Goal: Transaction & Acquisition: Obtain resource

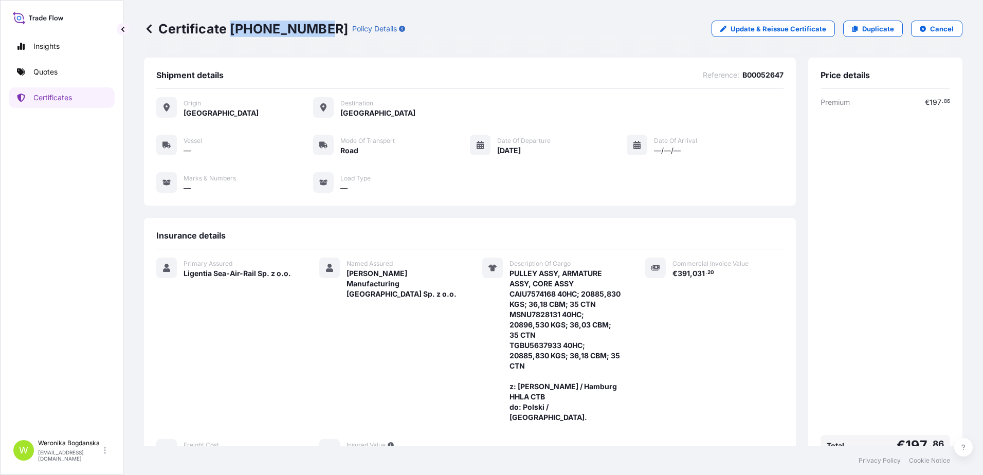
scroll to position [154, 0]
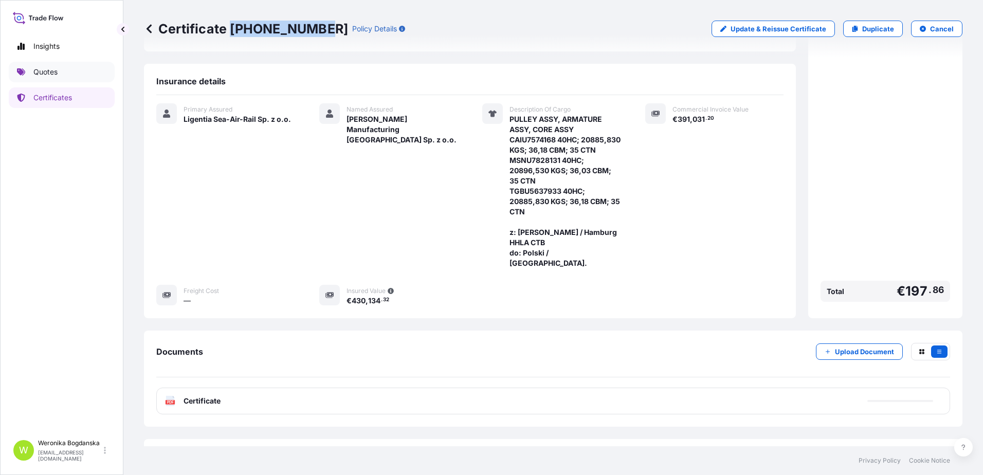
click at [66, 68] on link "Quotes" at bounding box center [62, 72] width 106 height 21
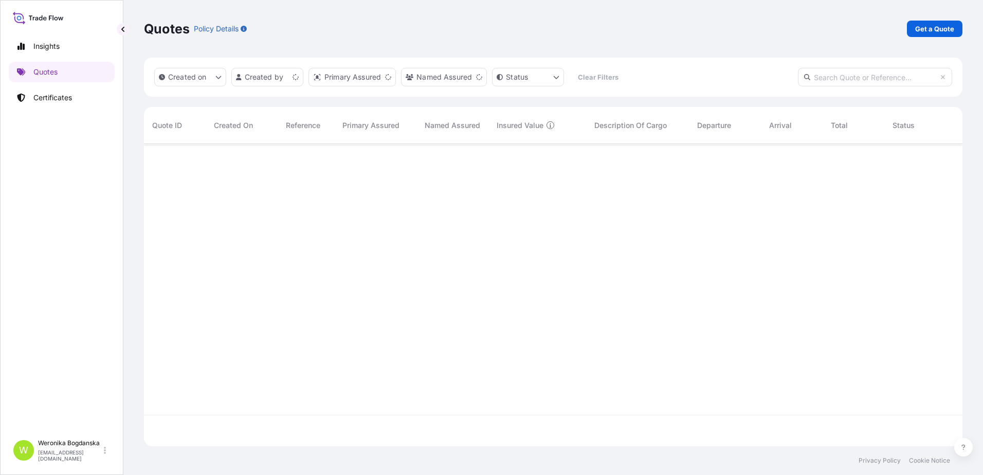
scroll to position [300, 810]
click at [929, 27] on p "Get a Quote" at bounding box center [934, 29] width 39 height 10
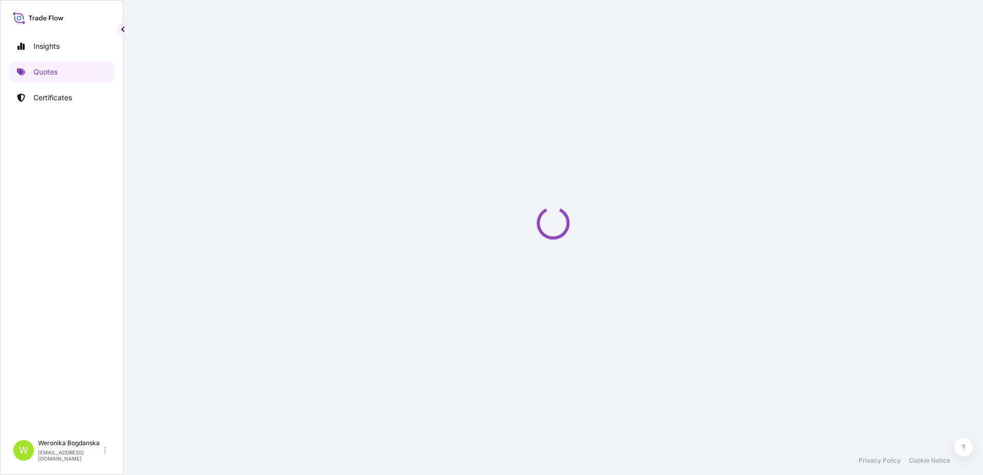
select select "Sea"
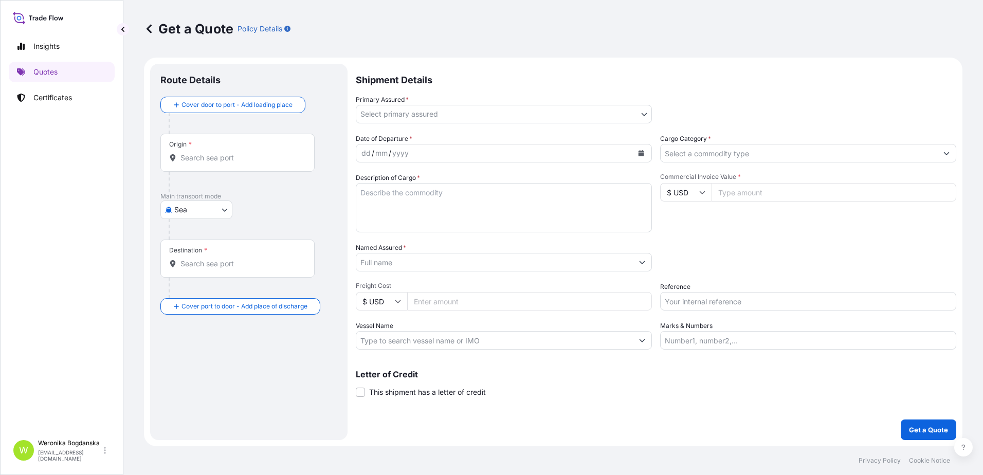
click at [249, 150] on div "Origin *" at bounding box center [237, 153] width 154 height 38
click at [249, 153] on input "Origin *" at bounding box center [240, 158] width 121 height 10
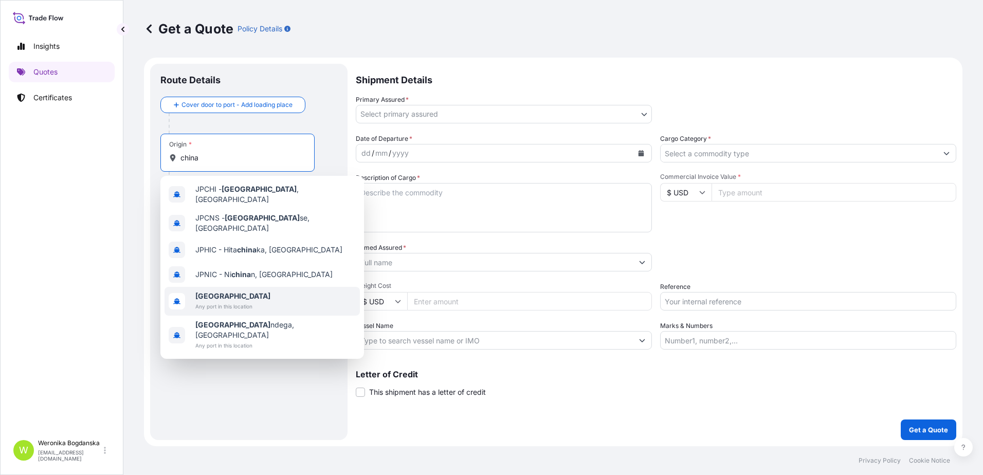
click at [252, 301] on span "Any port in this location" at bounding box center [232, 306] width 75 height 10
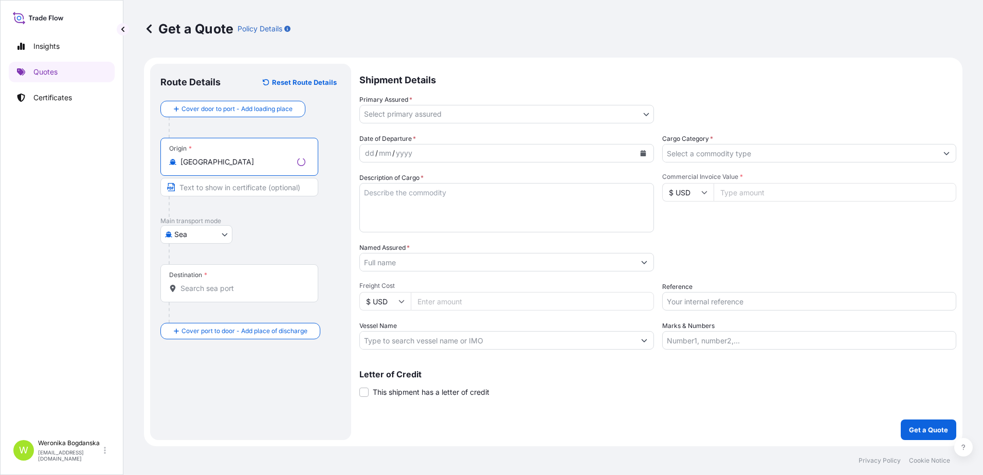
type input "[GEOGRAPHIC_DATA]"
click at [211, 293] on div "Destination *" at bounding box center [239, 283] width 158 height 38
click at [211, 293] on input "Destination *" at bounding box center [242, 288] width 125 height 10
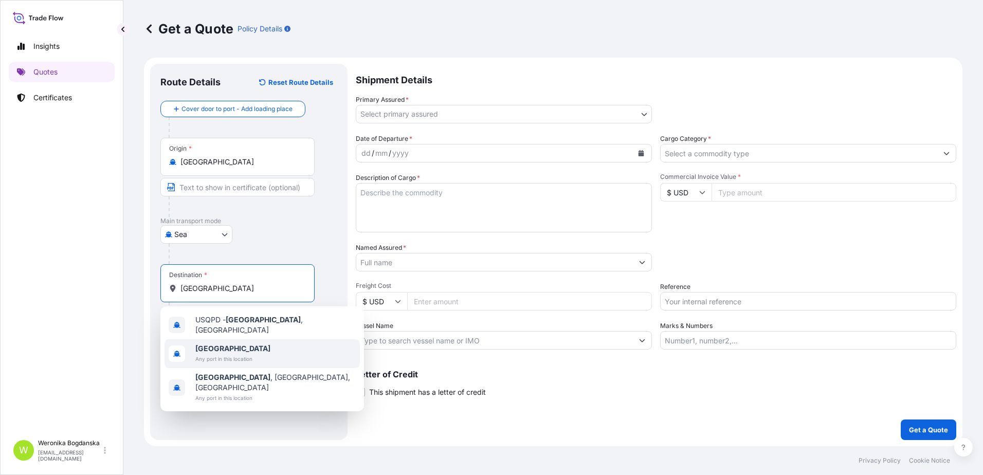
click at [237, 354] on span "Any port in this location" at bounding box center [232, 359] width 75 height 10
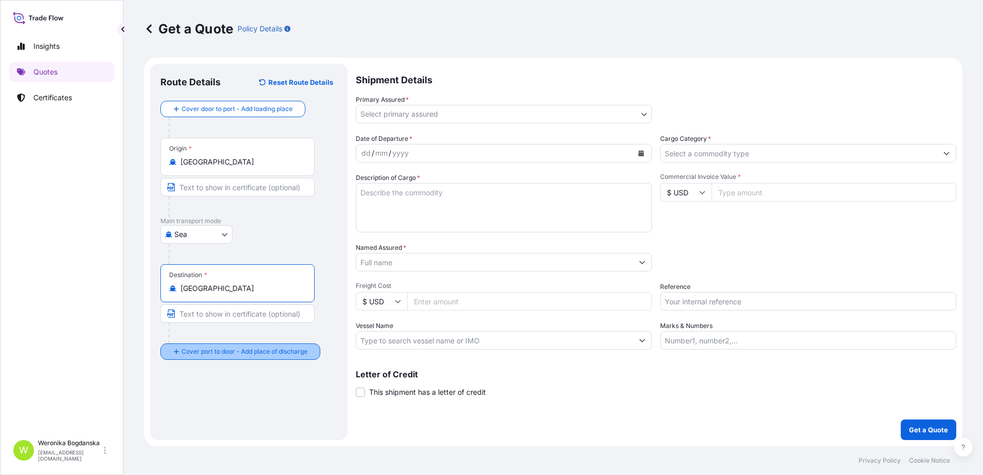
type input "[GEOGRAPHIC_DATA]"
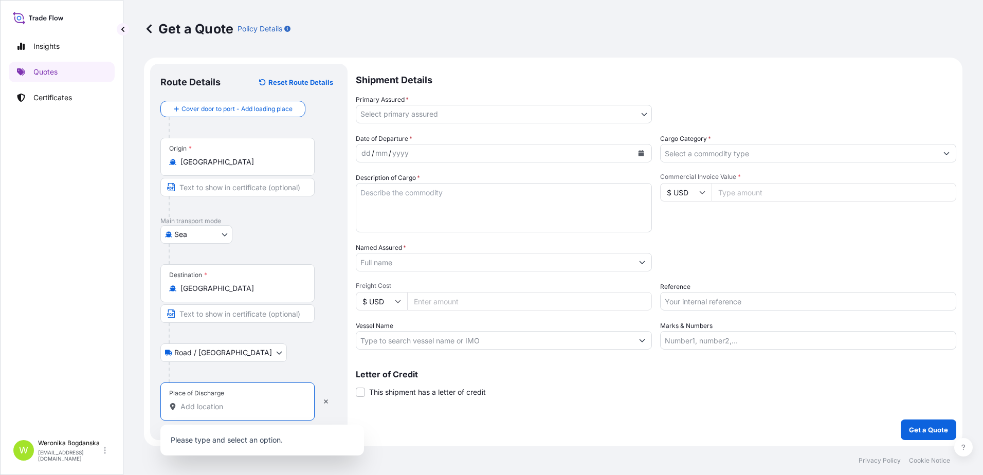
click at [227, 403] on input "Place of Discharge" at bounding box center [240, 406] width 121 height 10
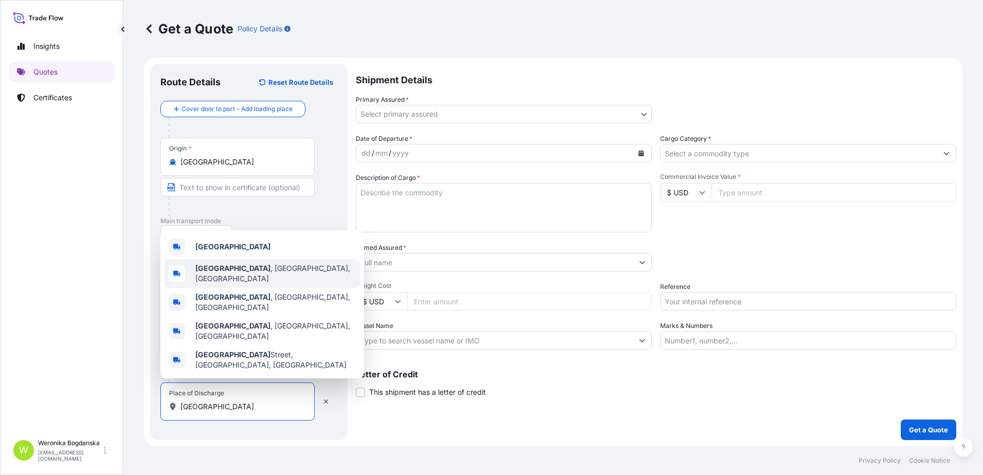
click at [216, 251] on b "[GEOGRAPHIC_DATA]" at bounding box center [232, 246] width 75 height 9
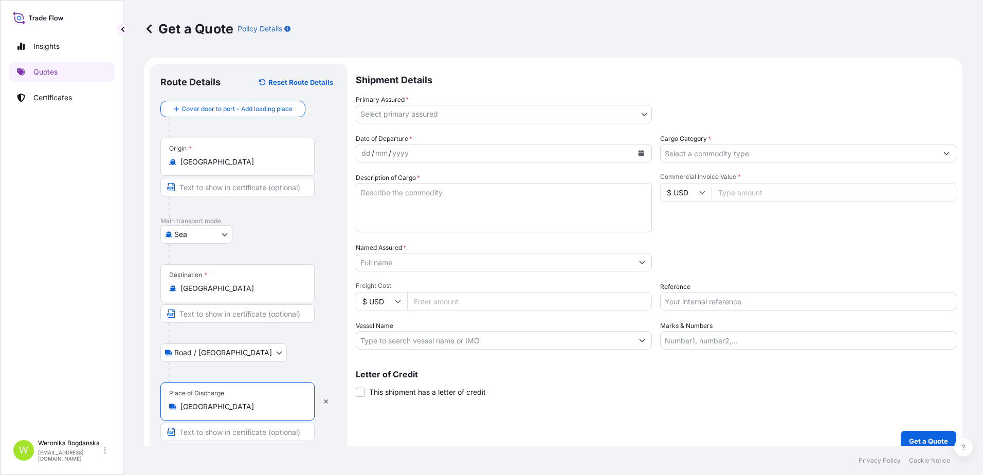
type input "[GEOGRAPHIC_DATA]"
click at [429, 114] on body "3 options available. Insights Quotes Certificates W [PERSON_NAME] [EMAIL_ADDRES…" at bounding box center [491, 237] width 983 height 475
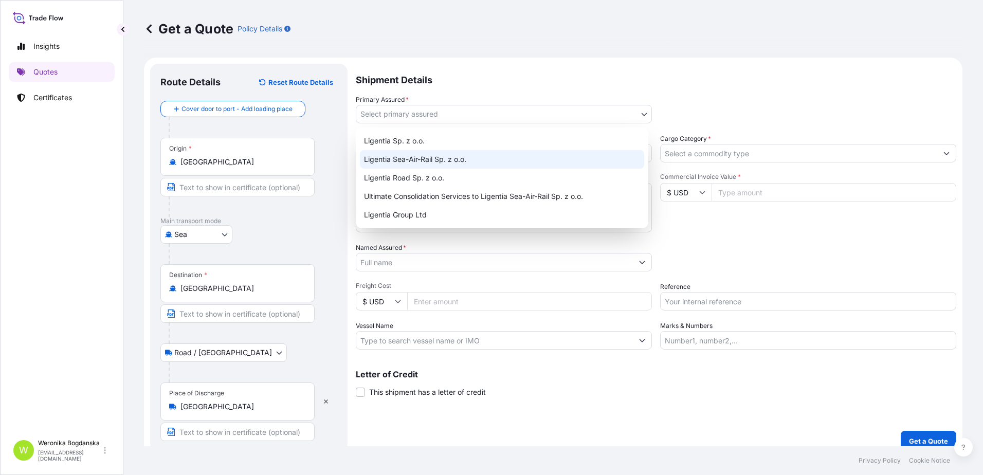
click at [410, 160] on div "Ligentia Sea-Air-Rail Sp. z o.o." at bounding box center [502, 159] width 284 height 18
select select "31440"
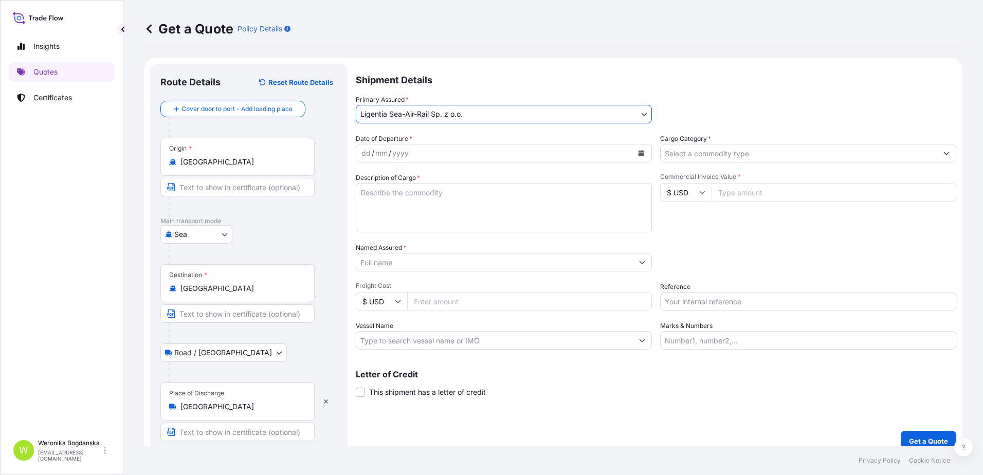
click at [633, 152] on button "Calendar" at bounding box center [641, 153] width 16 height 16
click at [640, 156] on button "Calendar" at bounding box center [641, 153] width 16 height 16
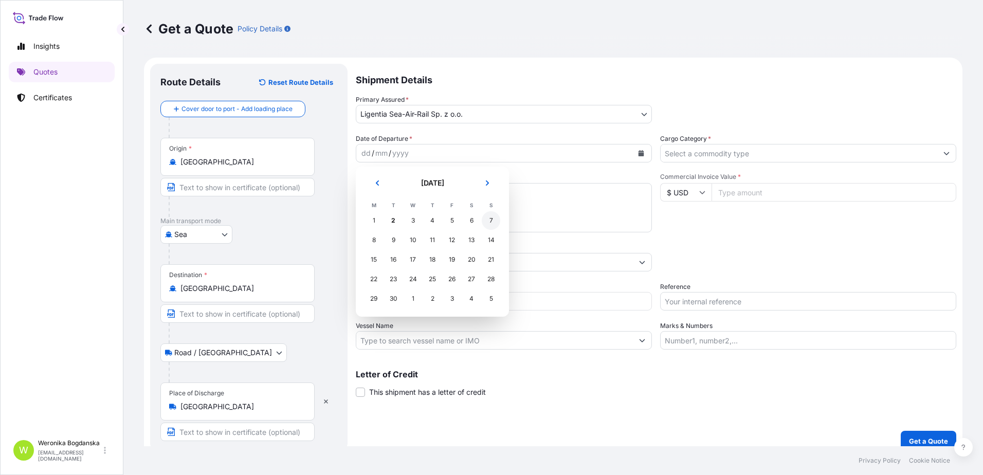
click at [490, 223] on div "7" at bounding box center [491, 220] width 18 height 18
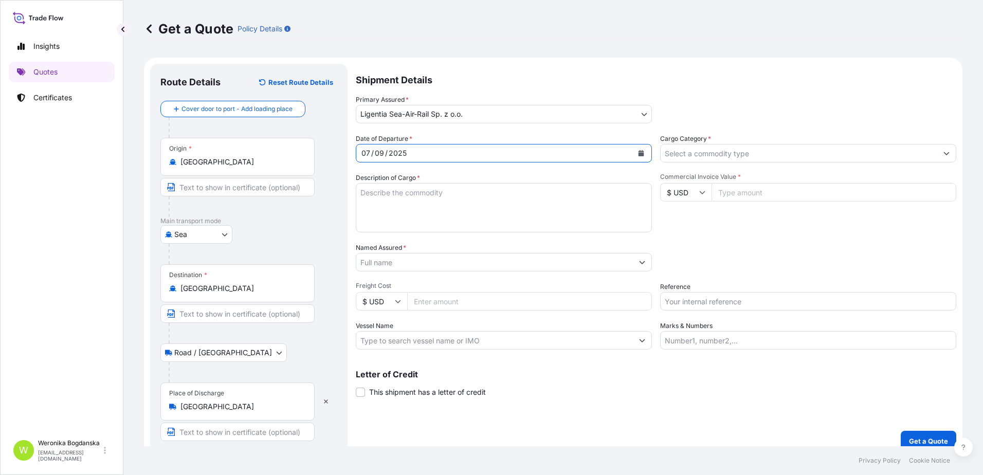
click at [926, 154] on input "Cargo Category *" at bounding box center [798, 153] width 276 height 18
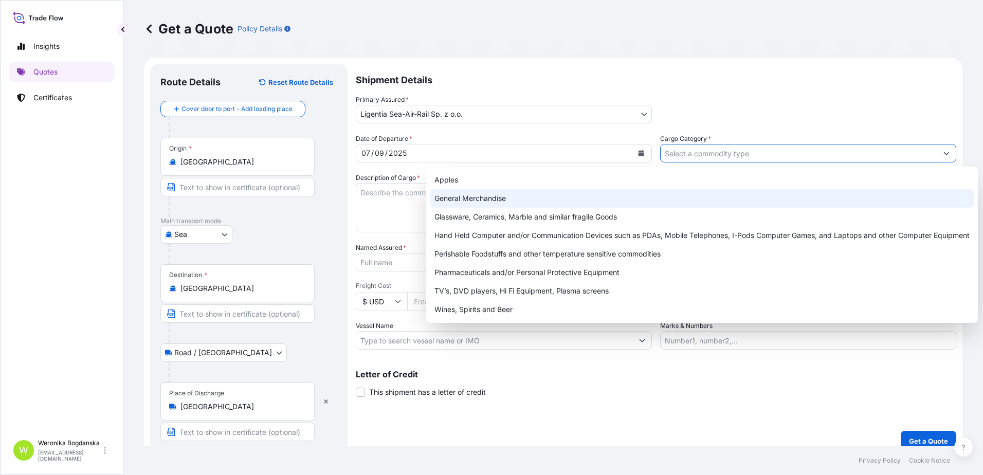
click at [513, 197] on div "General Merchandise" at bounding box center [701, 198] width 543 height 18
type input "General Merchandise"
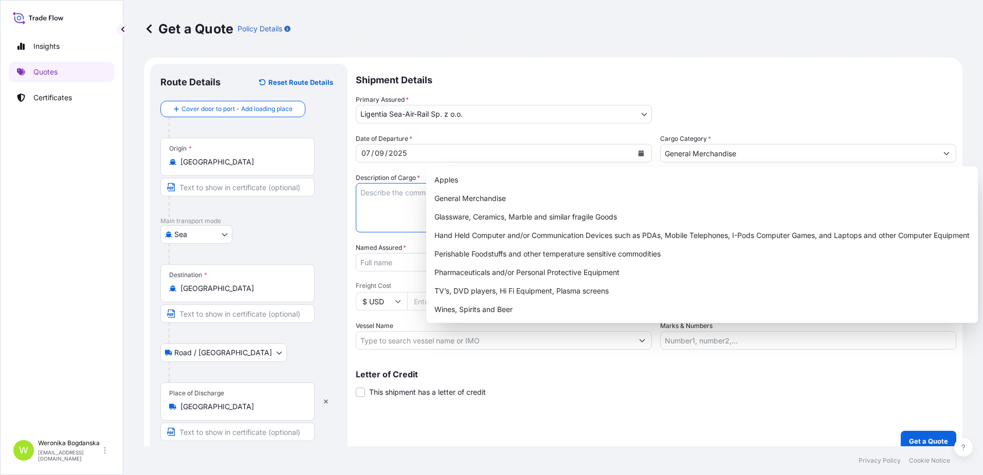
click at [379, 202] on textarea "Description of Cargo *" at bounding box center [504, 207] width 296 height 49
paste textarea "CHILDREN TOYS"
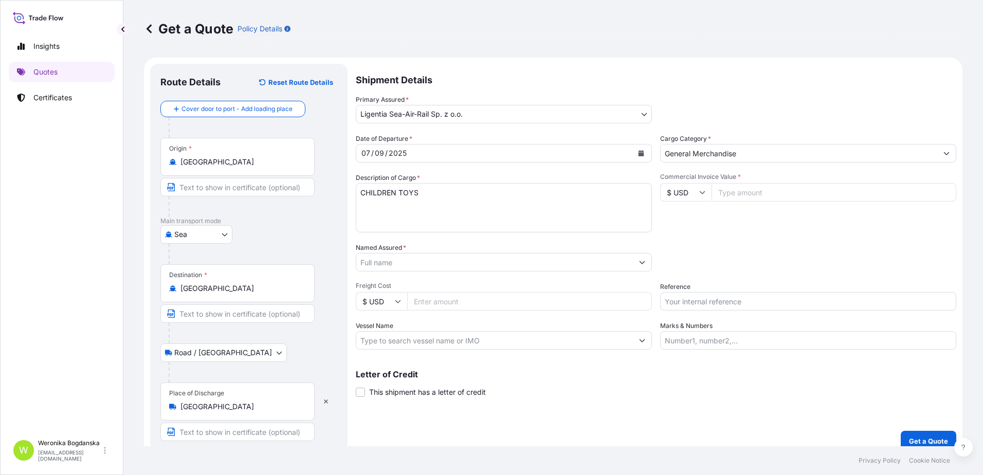
click at [399, 215] on textarea "CHILDREN TOYS" at bounding box center [504, 207] width 296 height 49
paste textarea "UETU7238800 M5703322 40HC 10225.00 KG 62.612 M3 1978 CTN"
type textarea "CHILDREN TOYS UETU7238800 M5703322 40HC 10225.00 KG 62.612 M3 1978 CTN"
click at [758, 193] on input "Commercial Invoice Value *" at bounding box center [833, 192] width 245 height 18
type input "30576.16"
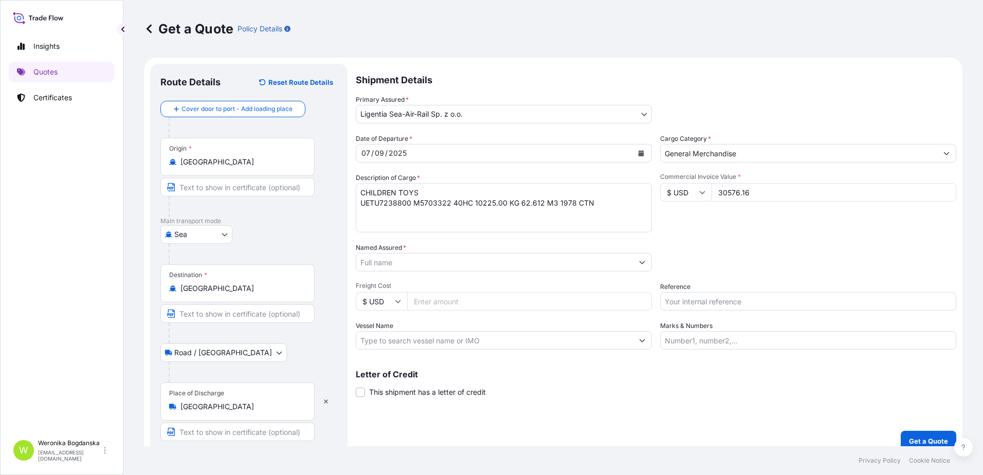
click at [410, 263] on input "Named Assured *" at bounding box center [494, 262] width 276 height 18
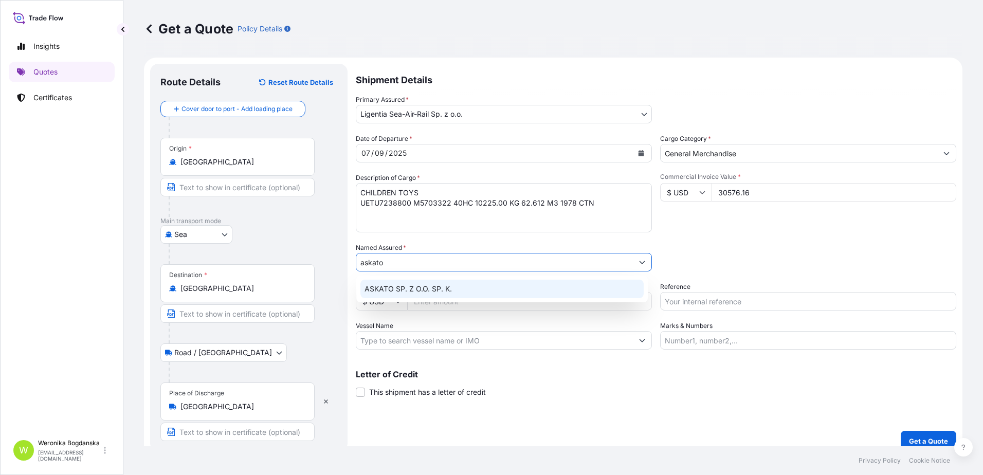
click at [425, 289] on span "ASKATO SP. Z O.O. SP. K." at bounding box center [407, 289] width 87 height 10
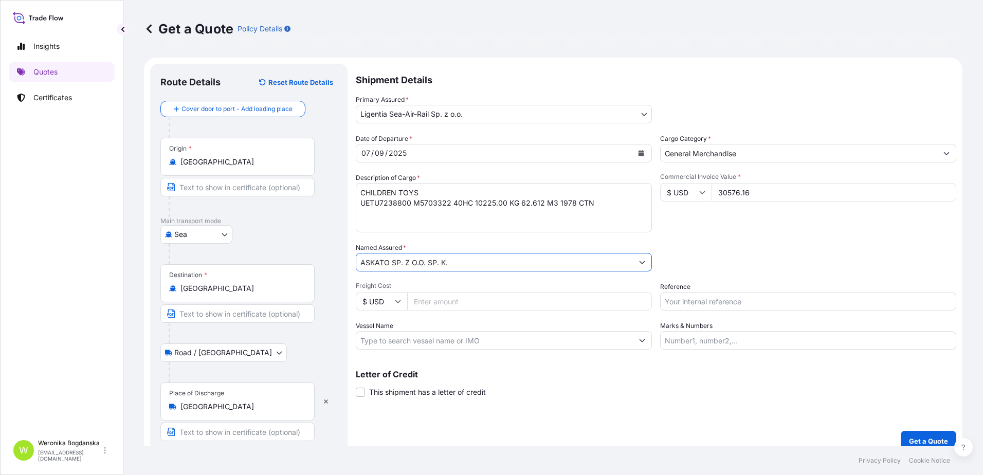
type input "ASKATO SP. Z O.O. SP. K."
drag, startPoint x: 776, startPoint y: 304, endPoint x: 770, endPoint y: 303, distance: 6.4
click at [776, 304] on input "Reference" at bounding box center [808, 301] width 296 height 18
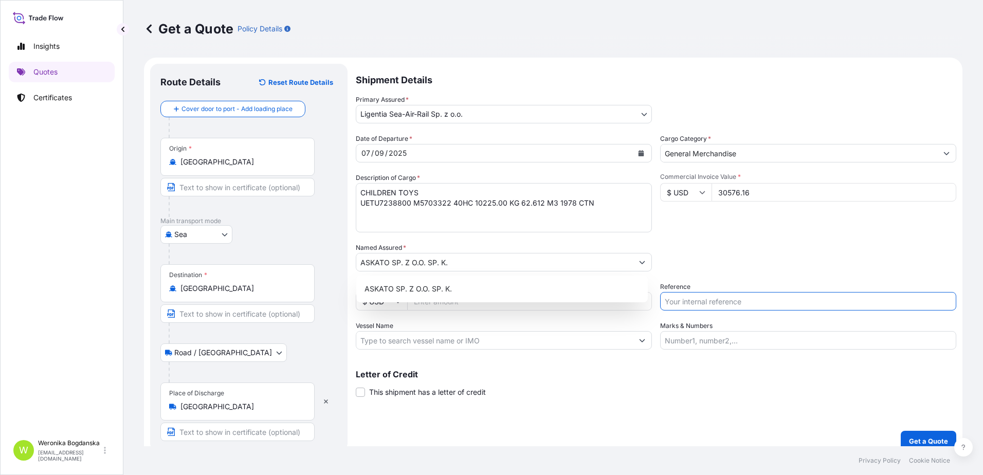
paste input "S02029459"
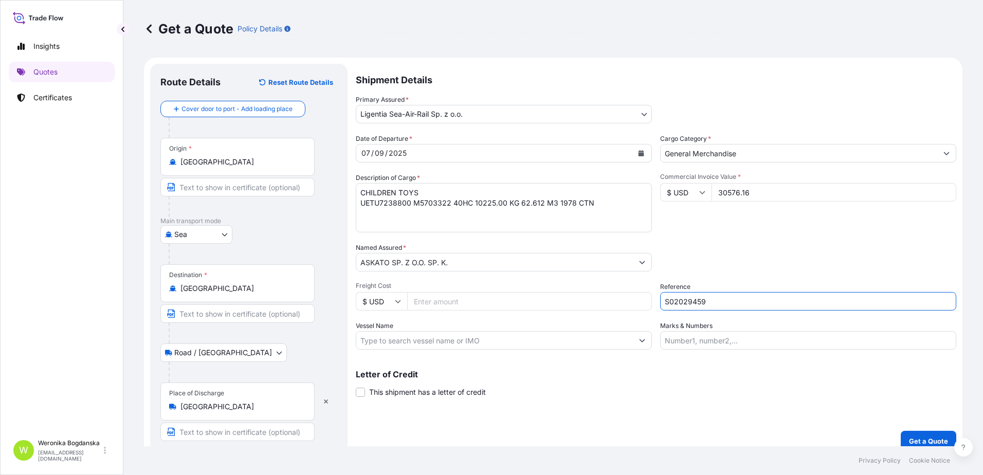
type input "S02029459"
drag, startPoint x: 780, startPoint y: 270, endPoint x: 782, endPoint y: 274, distance: 5.3
click at [781, 270] on div "Packing Category Type to search a container mode Please select a primary mode o…" at bounding box center [808, 257] width 296 height 29
click at [907, 434] on button "Get a Quote" at bounding box center [927, 441] width 55 height 21
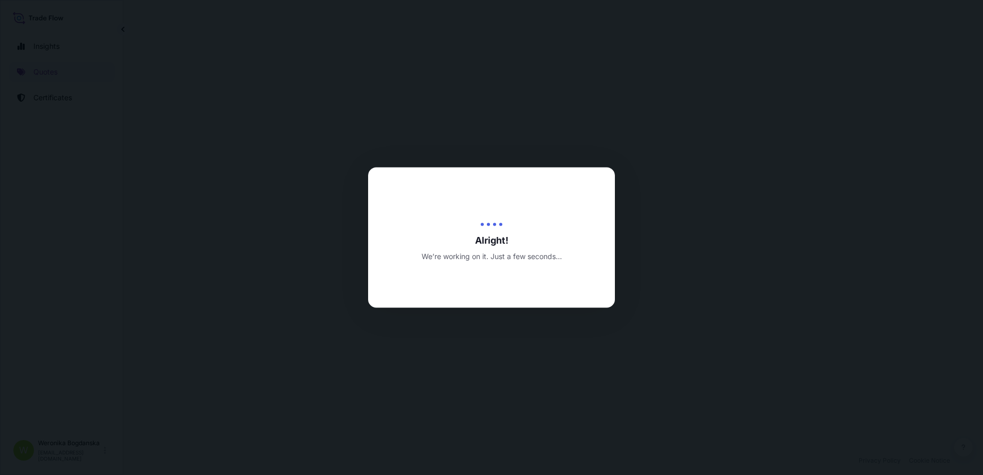
select select "Sea"
select select "Road / [GEOGRAPHIC_DATA]"
select select "31440"
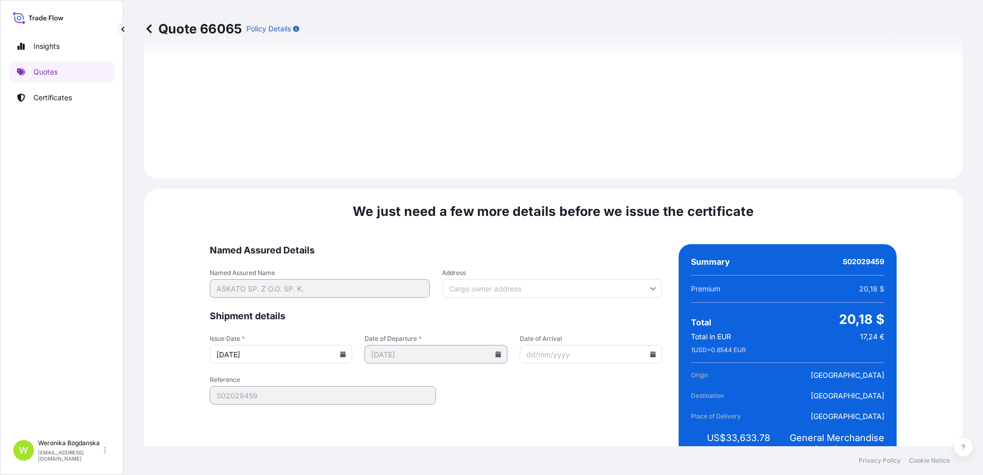
scroll to position [1255, 0]
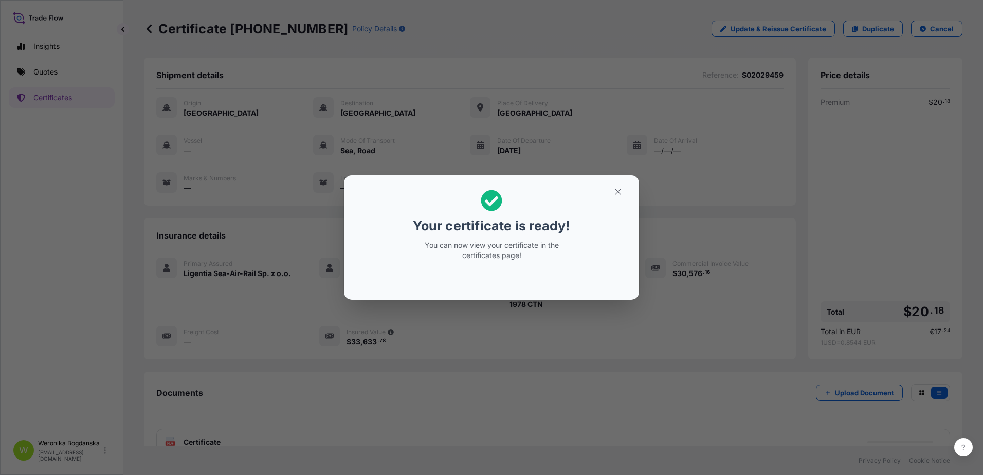
click at [893, 162] on div "Your certificate is ready! You can now view your certificate in the certificate…" at bounding box center [491, 237] width 983 height 475
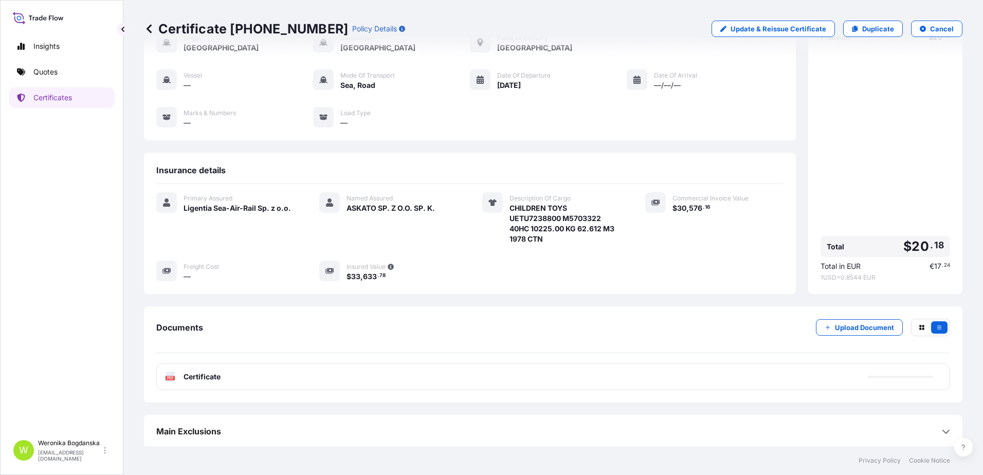
scroll to position [67, 0]
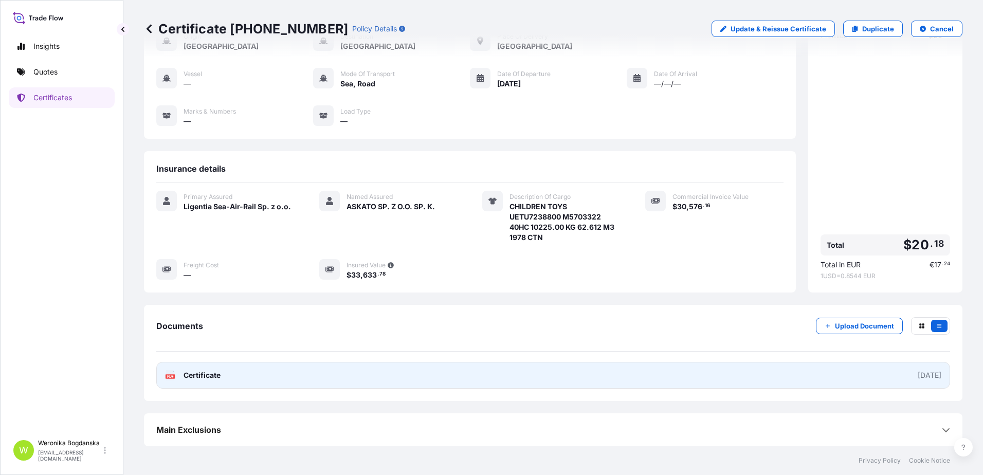
click at [719, 371] on link "PDF Certificate [DATE]" at bounding box center [552, 375] width 793 height 27
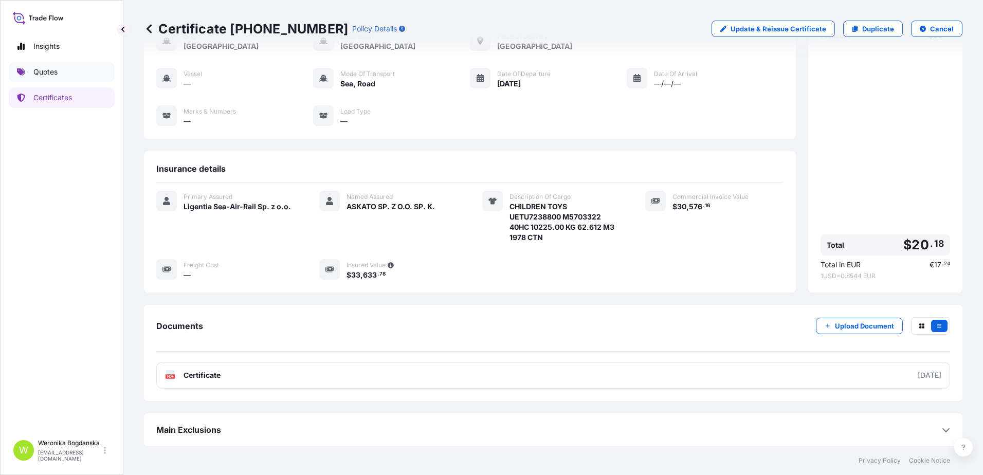
click at [66, 79] on link "Quotes" at bounding box center [62, 72] width 106 height 21
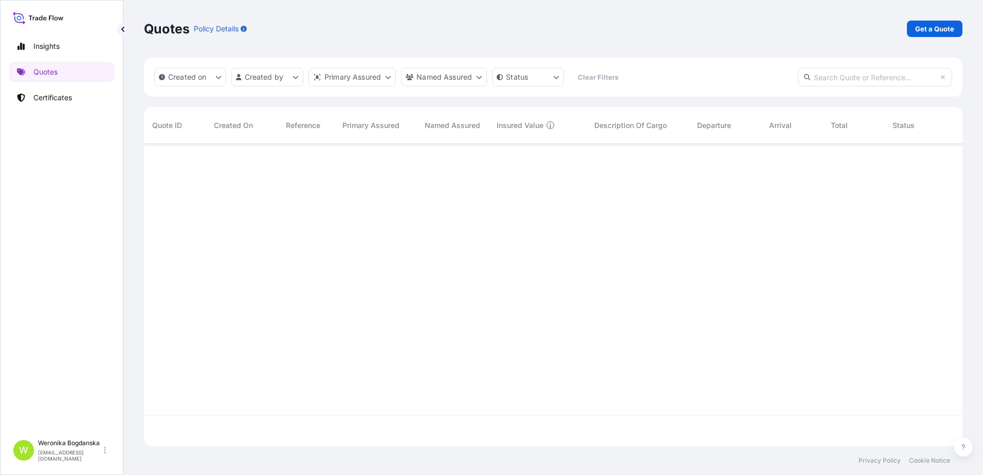
scroll to position [300, 810]
click at [931, 35] on link "Get a Quote" at bounding box center [933, 29] width 55 height 16
select select "Sea"
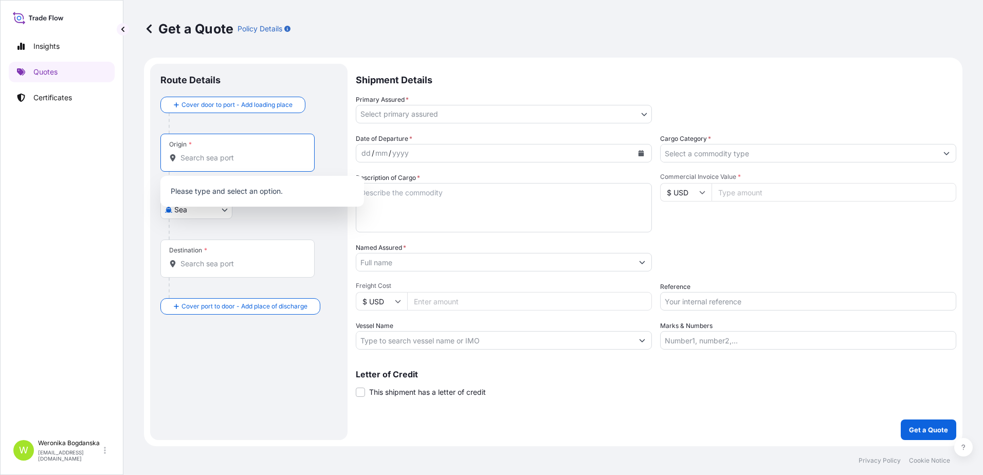
click at [236, 157] on input "Origin *" at bounding box center [240, 158] width 121 height 10
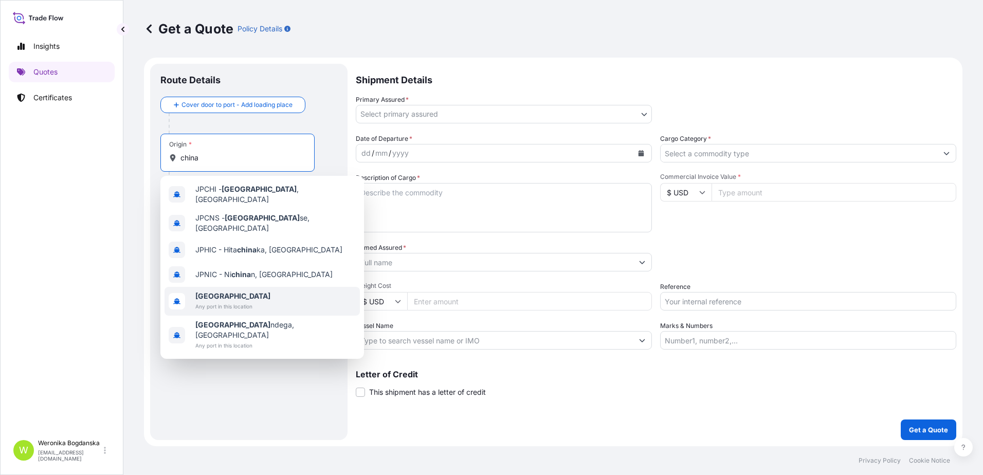
click at [251, 291] on span "[GEOGRAPHIC_DATA]" at bounding box center [232, 296] width 75 height 10
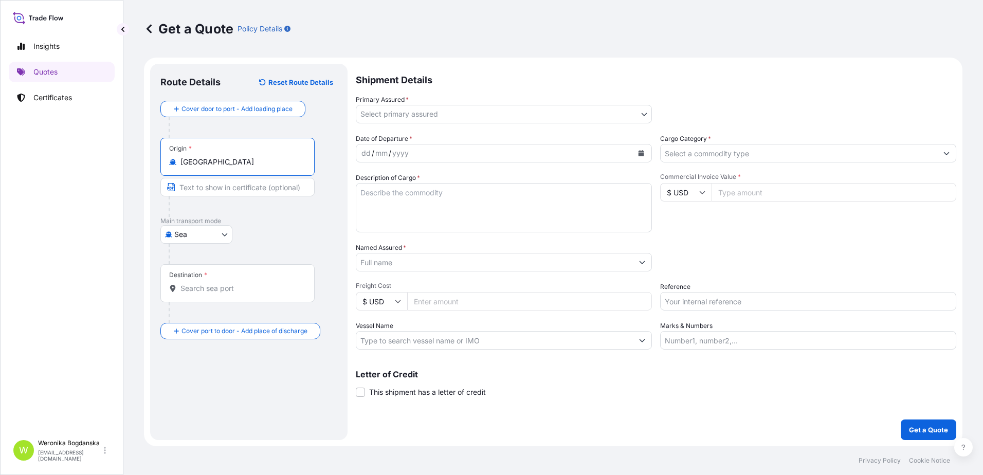
type input "[GEOGRAPHIC_DATA]"
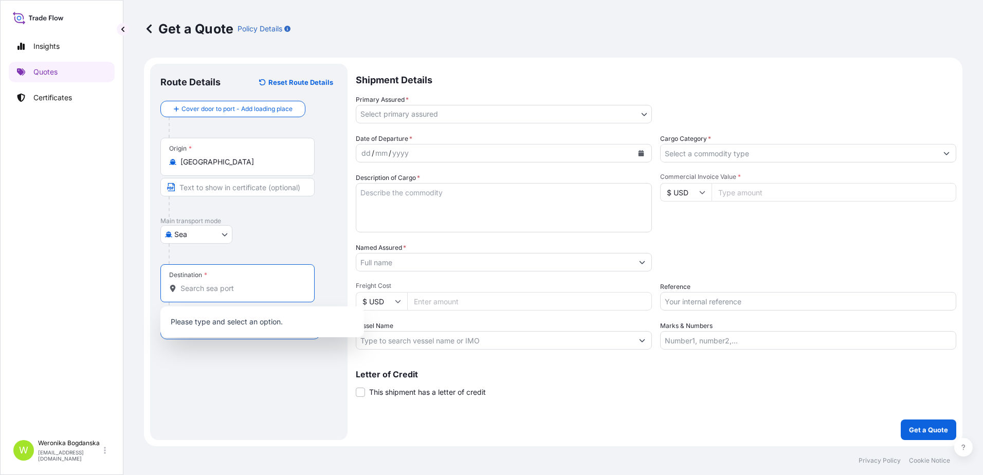
click at [249, 289] on input "Destination *" at bounding box center [240, 288] width 121 height 10
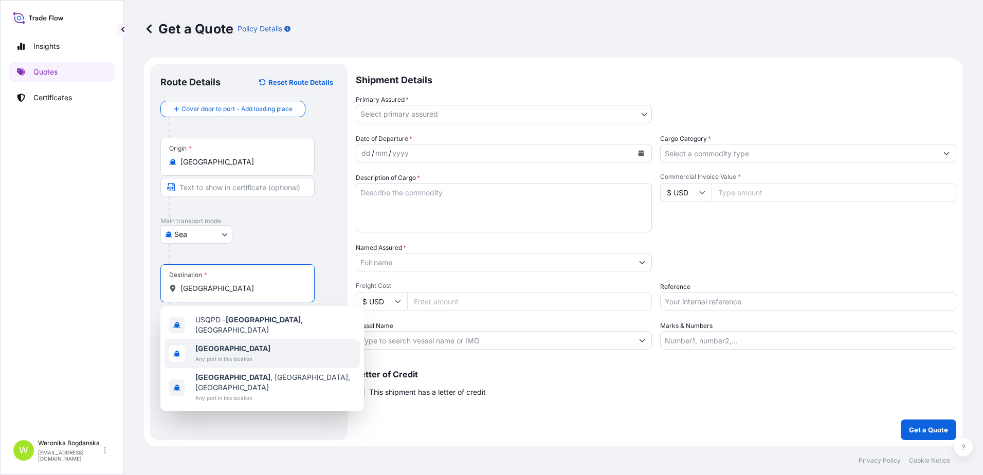
click at [238, 343] on span "[GEOGRAPHIC_DATA]" at bounding box center [232, 348] width 75 height 10
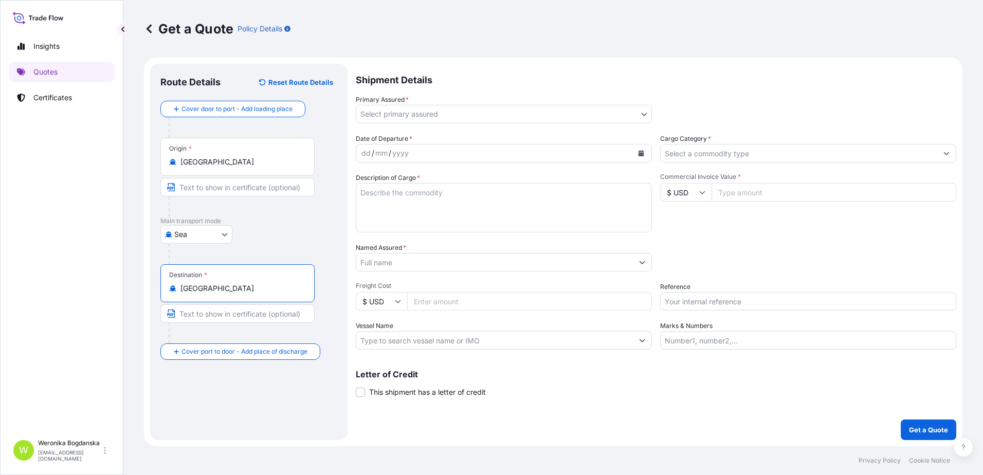
type input "[GEOGRAPHIC_DATA]"
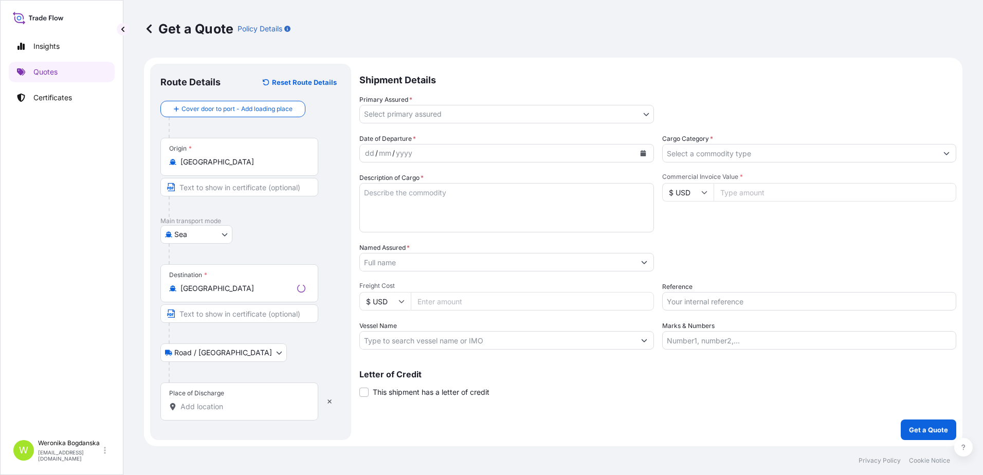
click at [234, 396] on div "Place of Discharge" at bounding box center [239, 401] width 158 height 38
click at [234, 401] on input "Place of Discharge" at bounding box center [242, 406] width 125 height 10
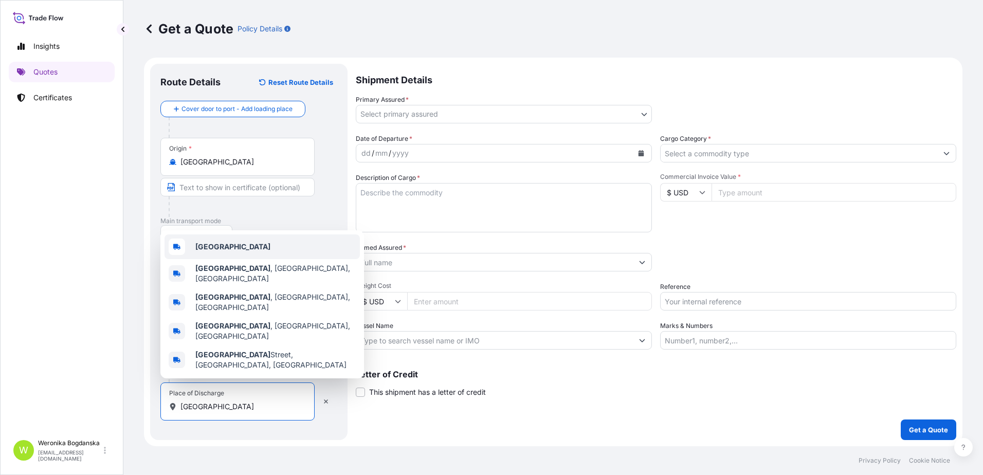
click at [231, 259] on div "[GEOGRAPHIC_DATA]" at bounding box center [261, 246] width 195 height 25
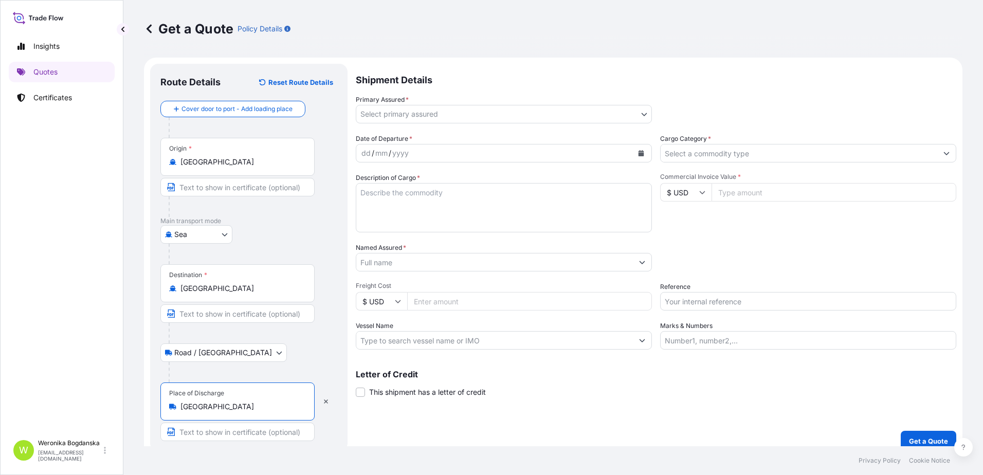
type input "[GEOGRAPHIC_DATA]"
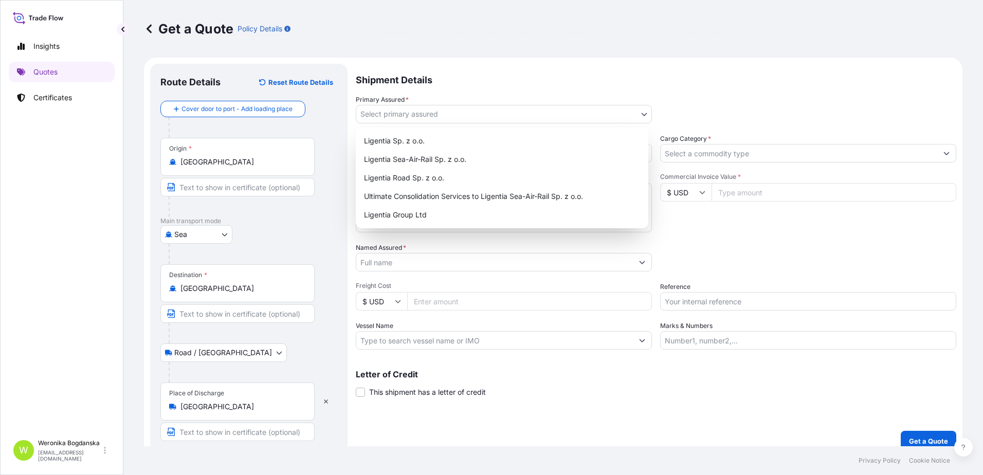
click at [640, 117] on body "3 options available. 0 options available. 5 options available. Insights Quotes …" at bounding box center [491, 237] width 983 height 475
click at [464, 158] on div "Ligentia Sea-Air-Rail Sp. z o.o." at bounding box center [502, 159] width 284 height 18
select select "31440"
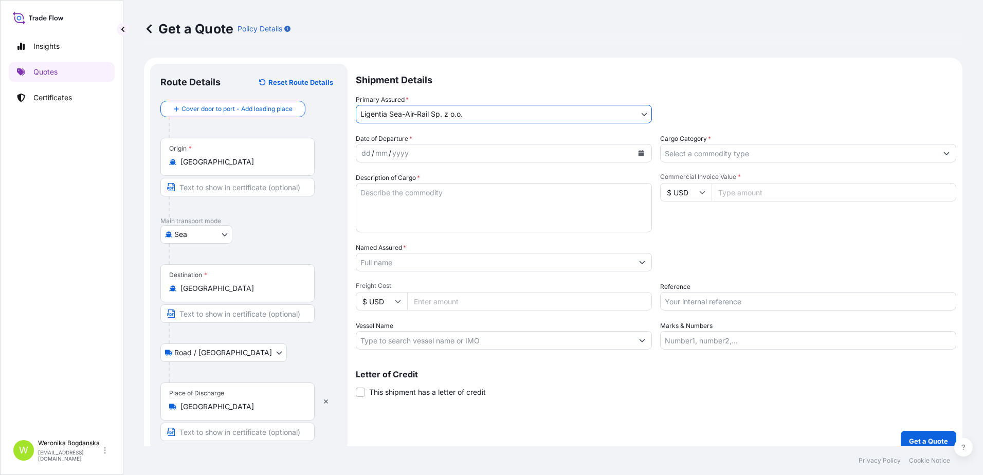
click at [638, 152] on icon "Calendar" at bounding box center [641, 153] width 6 height 6
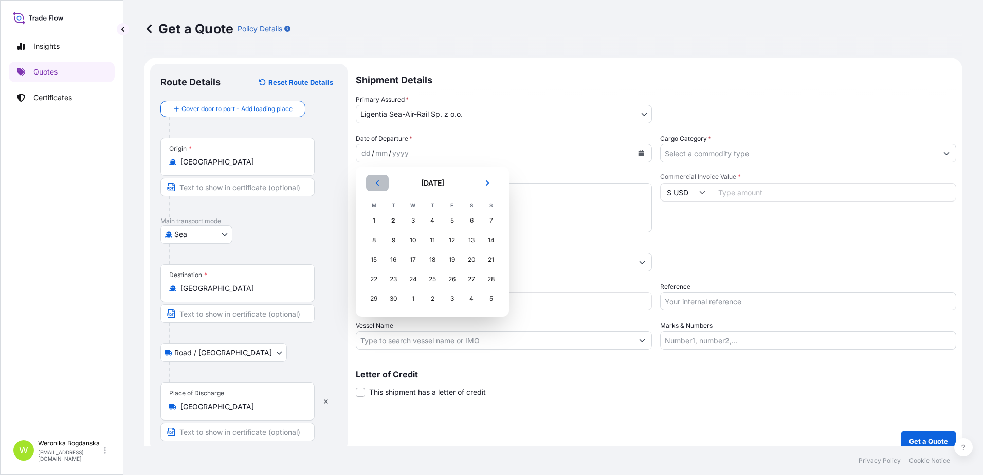
click at [374, 183] on icon "Previous" at bounding box center [377, 183] width 6 height 6
click at [374, 238] on div "4" at bounding box center [373, 240] width 18 height 18
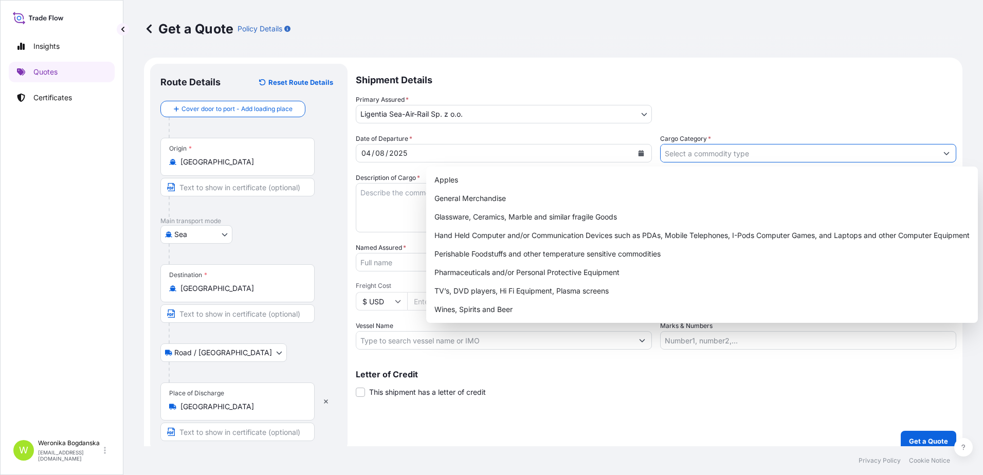
click at [762, 154] on input "Cargo Category *" at bounding box center [798, 153] width 276 height 18
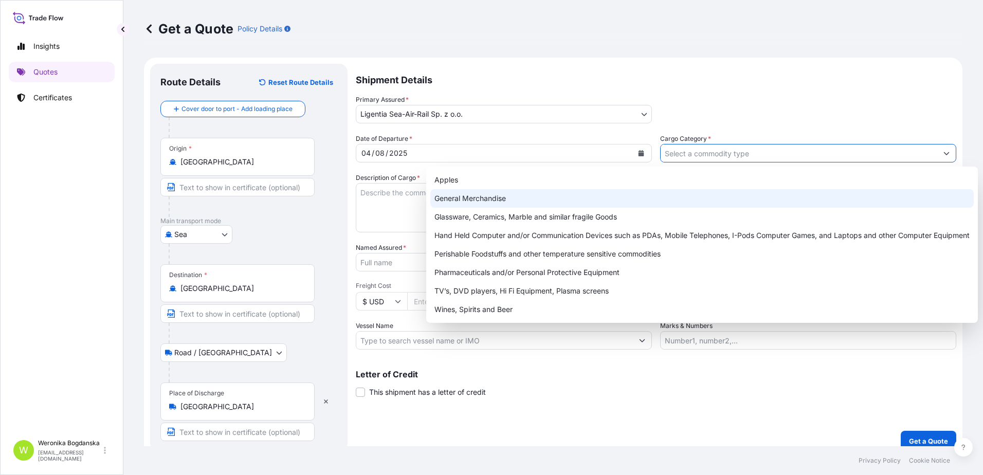
click at [493, 197] on div "General Merchandise" at bounding box center [701, 198] width 543 height 18
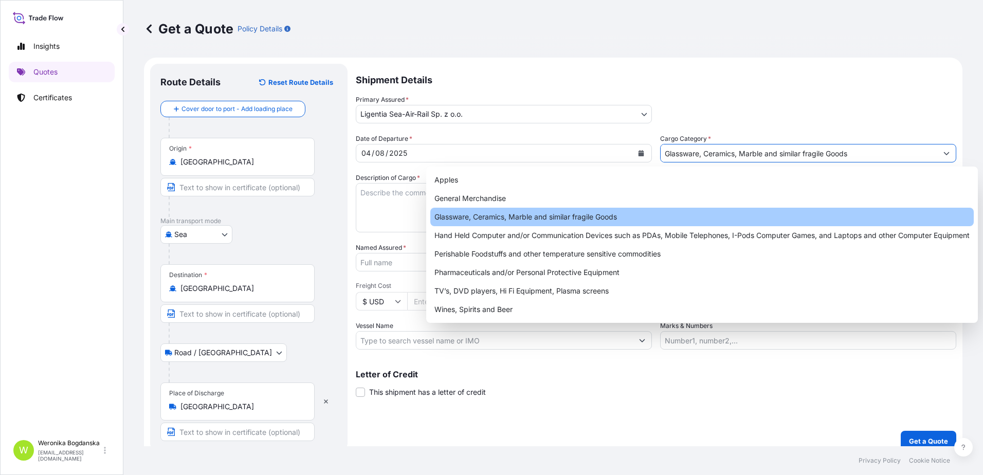
paste input "DISPENSER"
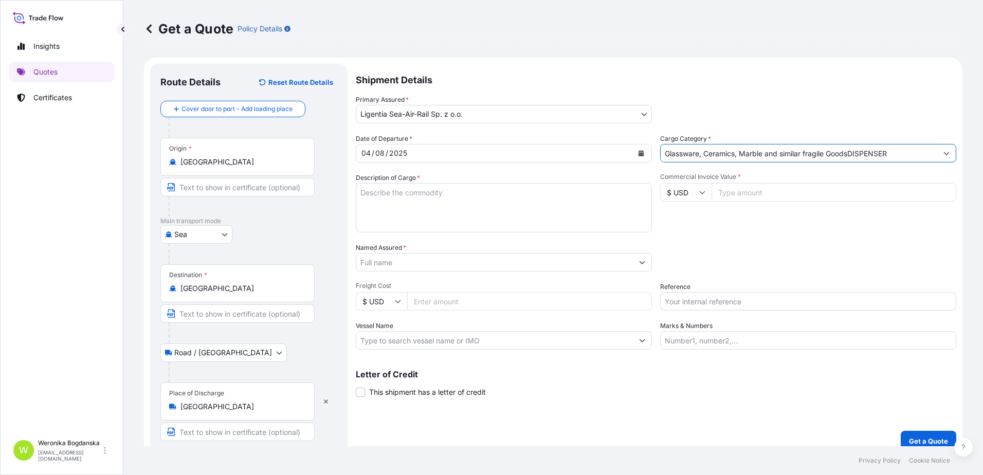
type input "Glassware, Ceramics, Marble and similar fragile GoodsDISPENSER"
click at [502, 205] on textarea "Description of Cargo *" at bounding box center [504, 207] width 296 height 49
paste textarea "DISPENSER"
type textarea "DISPENSER"
click at [825, 146] on input "Glassware, Ceramics, Marble and similar fragile GoodsDISPENSER" at bounding box center [798, 153] width 276 height 18
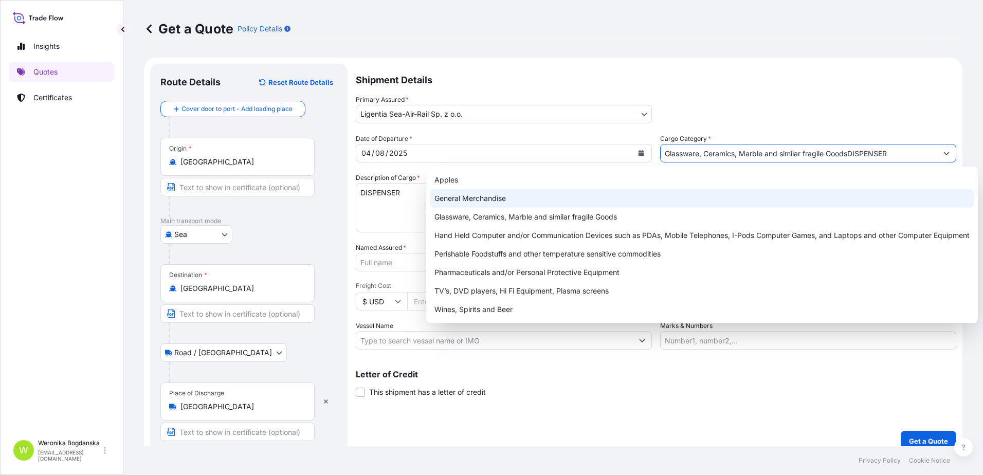
click at [481, 195] on div "General Merchandise" at bounding box center [701, 198] width 543 height 18
type input "General Merchandise"
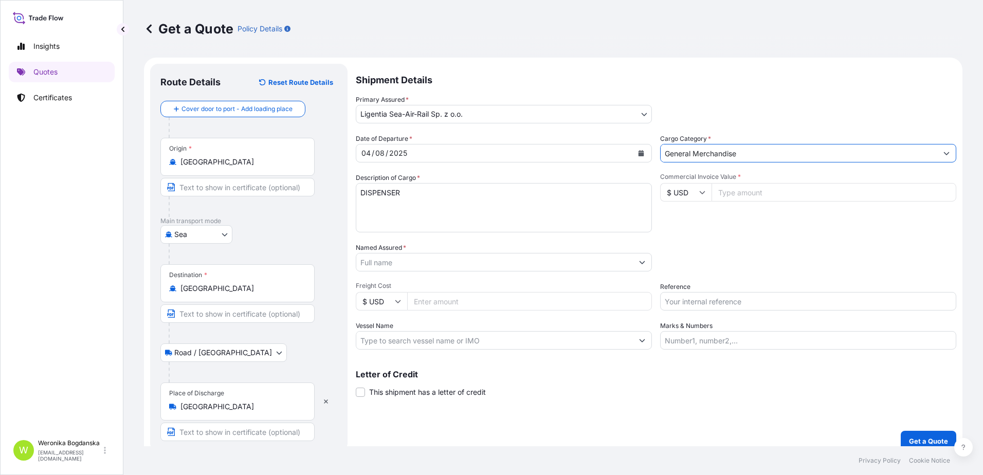
click at [420, 194] on textarea "DISPENSER" at bounding box center [504, 207] width 296 height 49
click at [390, 208] on textarea "DISPENSER, TUMBLER, TOILET BRUSH HOLDER" at bounding box center [504, 207] width 296 height 49
paste textarea "TCNU6055011 M0873711 40HC 4946.52 KG 20.452 M3 1134 CTN"
click at [360, 190] on textarea "DISPENSER, TUMBLER, TOILET BRUSH HOLDER TCNU6055011 M0873711 40HC 4946.52 KG 20…" at bounding box center [504, 207] width 296 height 49
click at [395, 191] on textarea "LCL DISPENSER, TUMBLER, TOILET BRUSH HOLDER TCNU6055011 M0873711 40HC 4946.52 K…" at bounding box center [504, 207] width 296 height 49
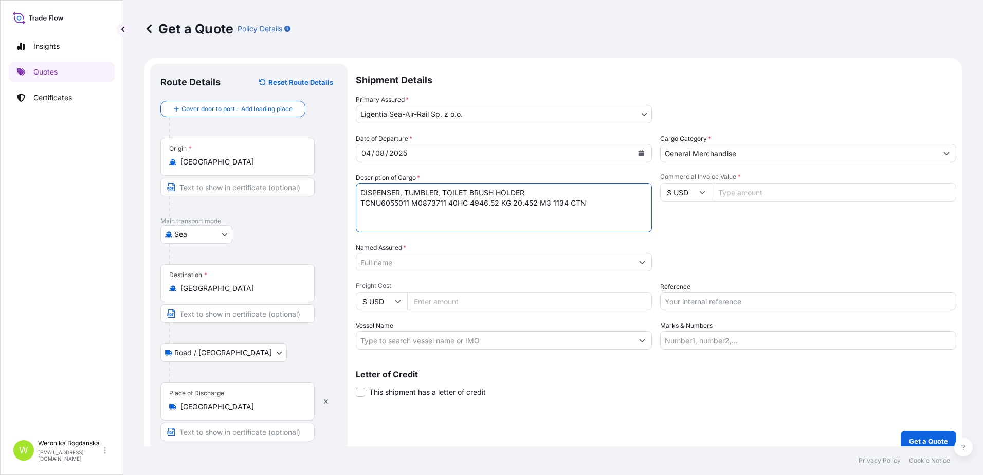
paste textarea "LCL16310"
type textarea "LCL16310 DISPENSER, TUMBLER, TOILET BRUSH HOLDER TCNU6055011 M0873711 40HC 4946…"
click at [785, 194] on input "Commercial Invoice Value *" at bounding box center [833, 192] width 245 height 18
type input "12958.56"
click at [449, 264] on input "Named Assured *" at bounding box center [494, 262] width 276 height 18
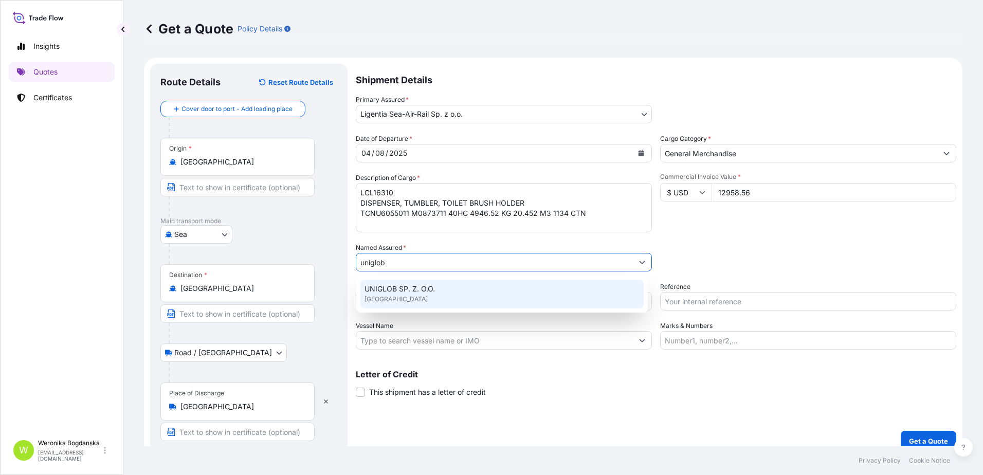
click at [437, 294] on div "UNIGLOB SP. Z. O.O. [GEOGRAPHIC_DATA]" at bounding box center [501, 294] width 283 height 29
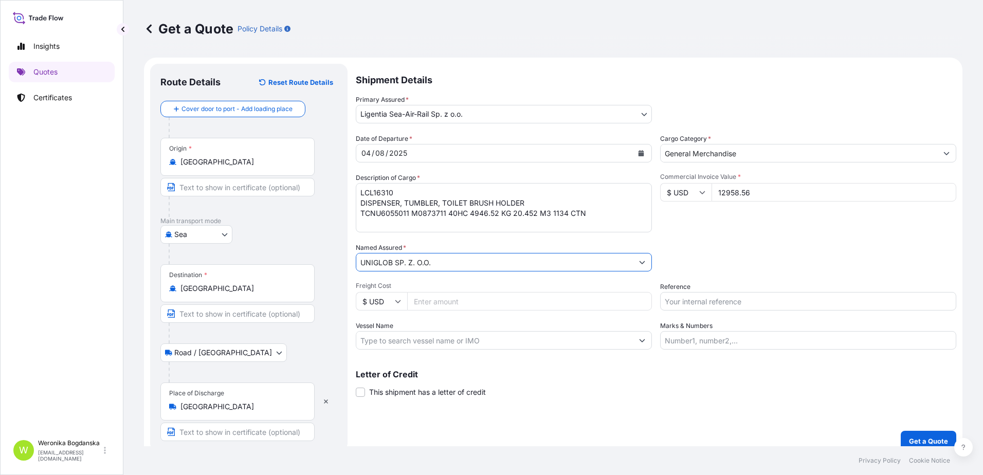
type input "UNIGLOB SP. Z. O.O."
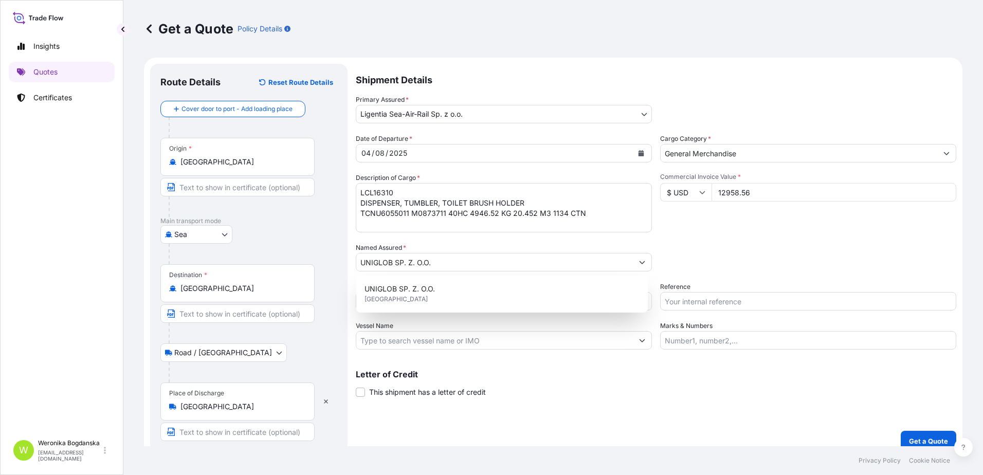
drag, startPoint x: 746, startPoint y: 313, endPoint x: 744, endPoint y: 306, distance: 7.0
click at [746, 313] on div "Date of Departure * [DATE] Cargo Category * General Merchandise Description of …" at bounding box center [656, 242] width 600 height 216
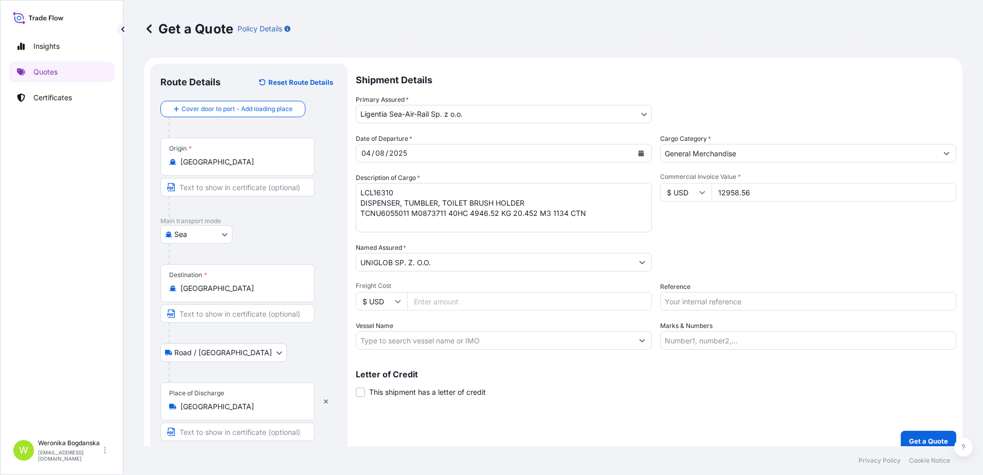
click at [743, 302] on input "Reference" at bounding box center [808, 301] width 296 height 18
paste input "S01989279"
type input "S01989279 LCL"
click at [926, 436] on p "Get a Quote" at bounding box center [928, 441] width 39 height 10
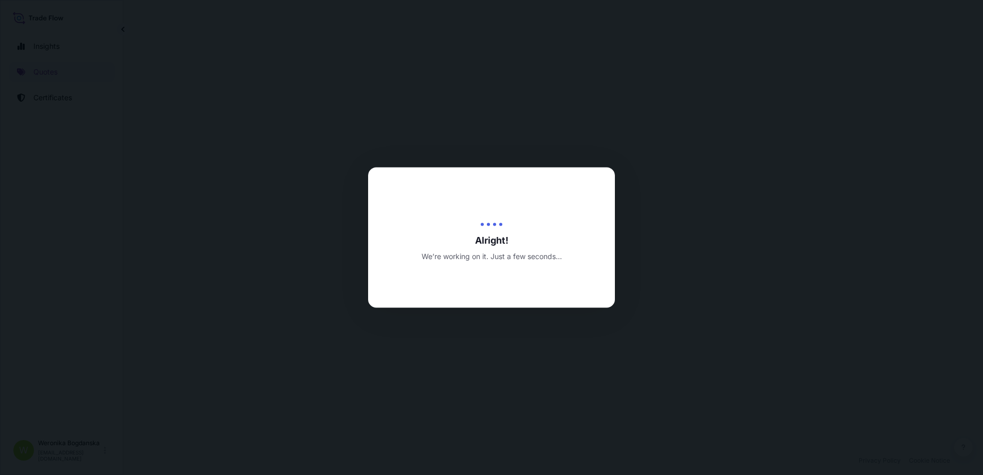
select select "Sea"
select select "Road / [GEOGRAPHIC_DATA]"
select select "31440"
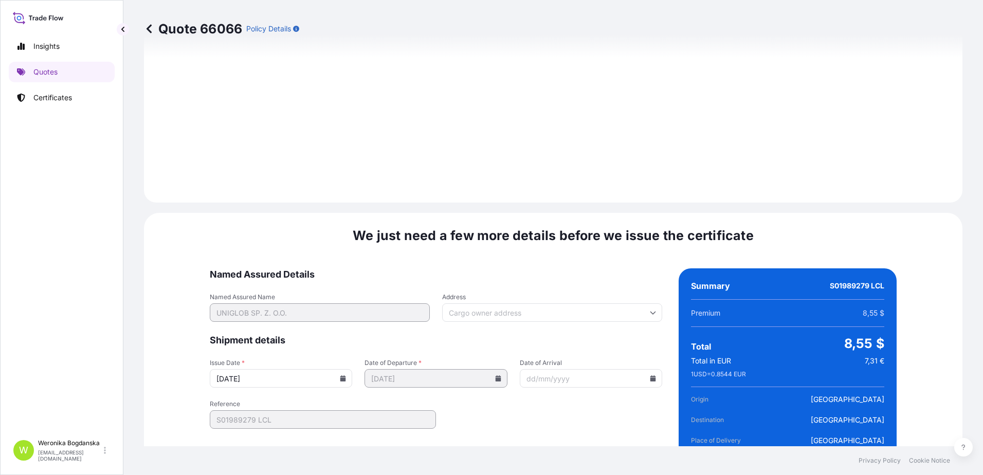
scroll to position [1255, 0]
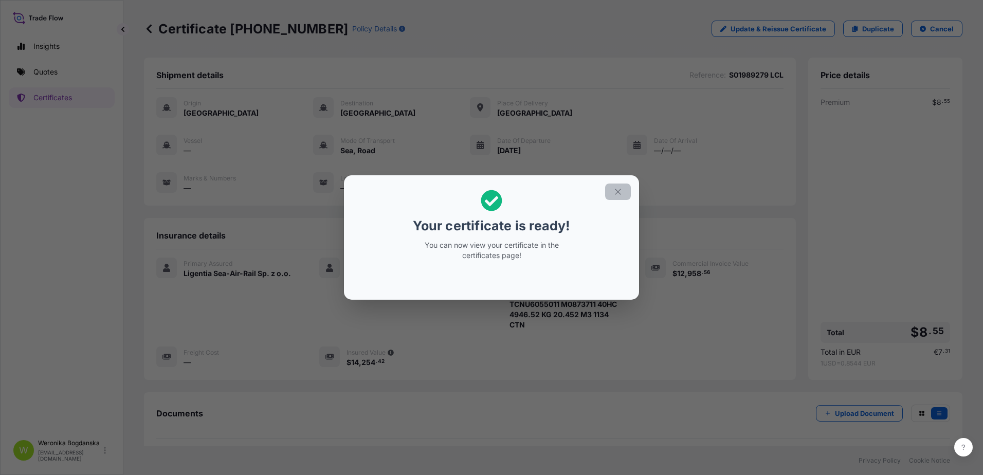
click at [622, 190] on icon "button" at bounding box center [617, 191] width 9 height 9
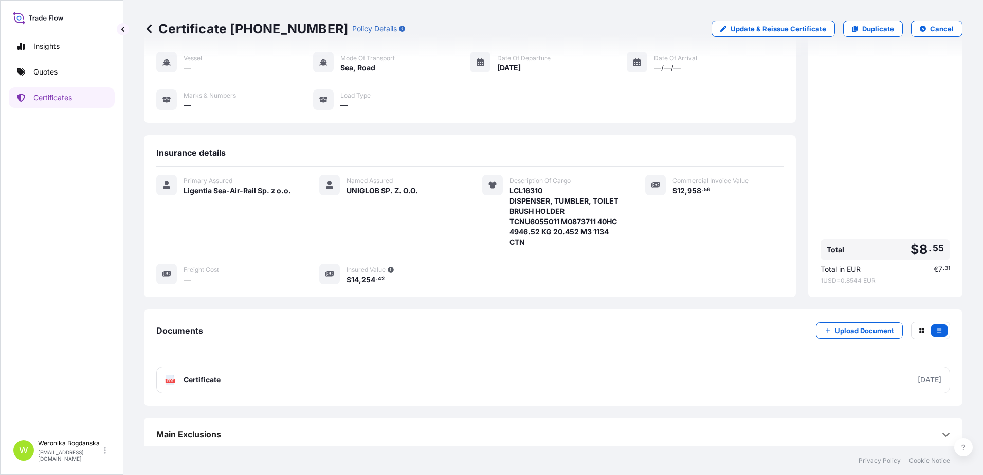
scroll to position [87, 0]
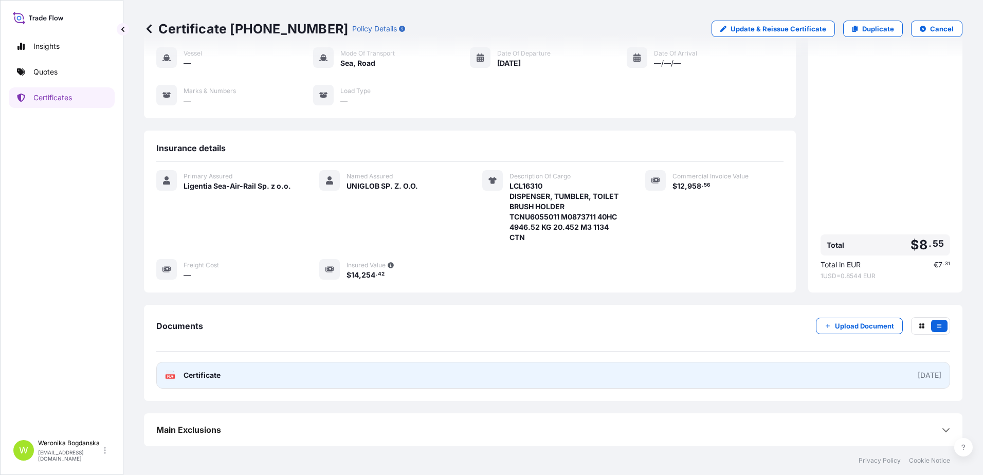
click at [664, 381] on link "PDF Certificate [DATE]" at bounding box center [552, 375] width 793 height 27
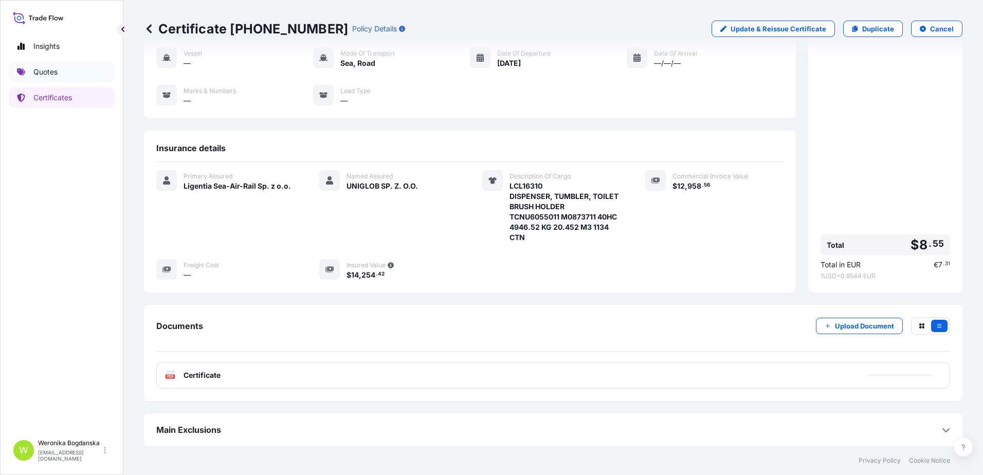
click at [60, 74] on link "Quotes" at bounding box center [62, 72] width 106 height 21
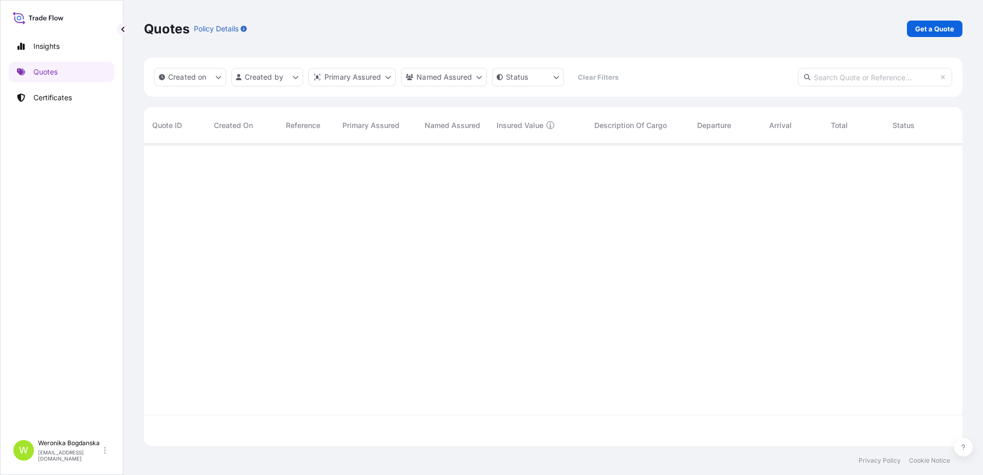
scroll to position [300, 810]
click at [931, 29] on p "Get a Quote" at bounding box center [934, 29] width 39 height 10
select select "Sea"
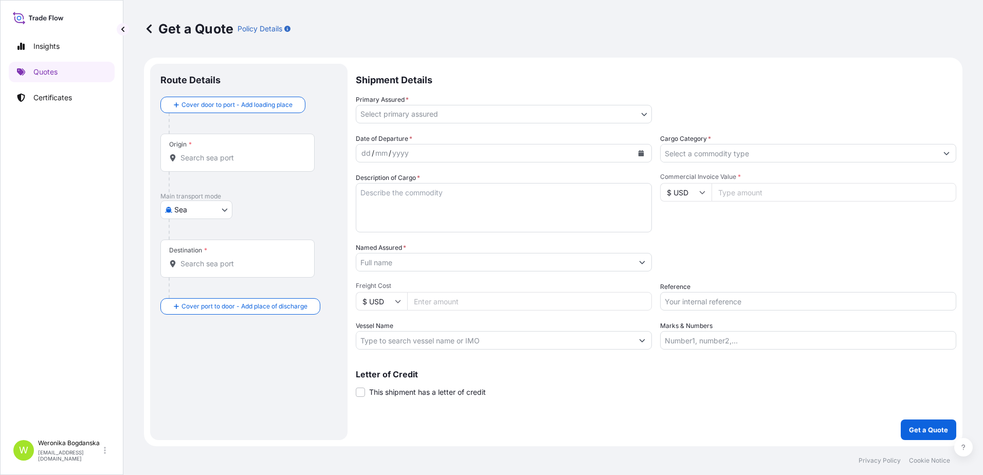
click at [256, 158] on input "Origin *" at bounding box center [240, 158] width 121 height 10
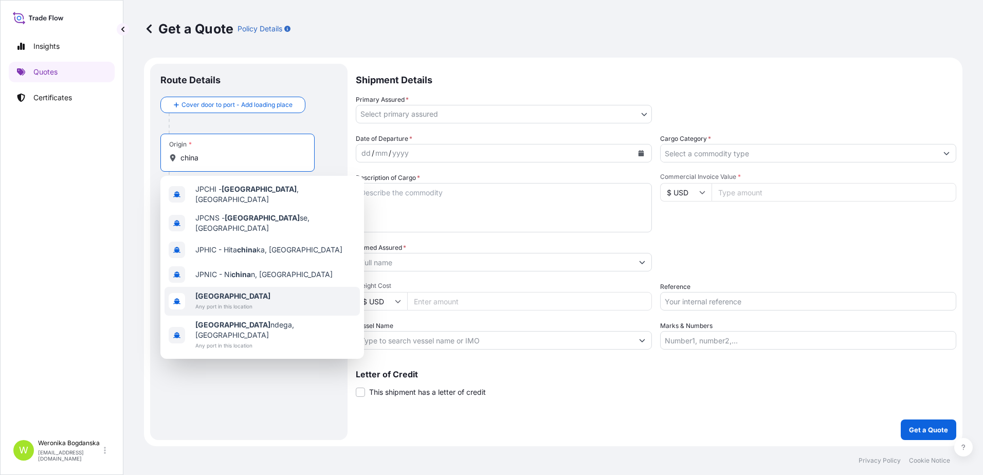
click at [227, 291] on span "[GEOGRAPHIC_DATA]" at bounding box center [232, 296] width 75 height 10
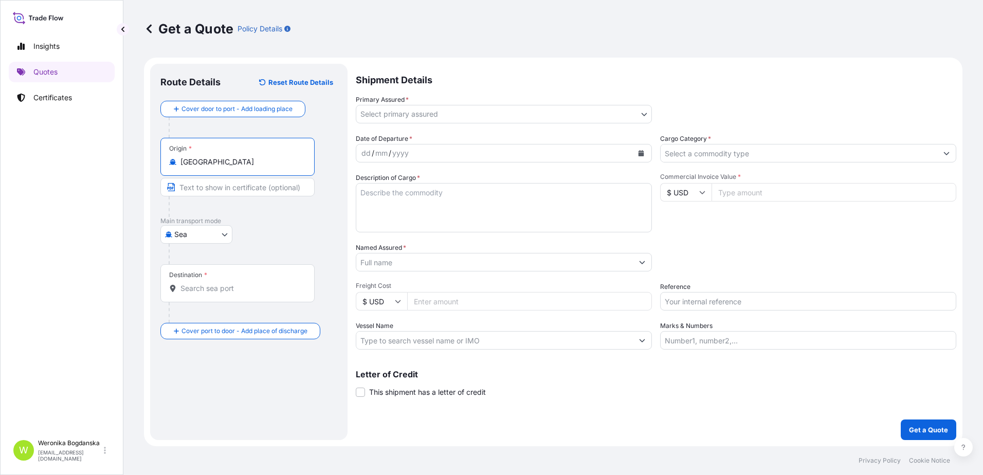
type input "[GEOGRAPHIC_DATA]"
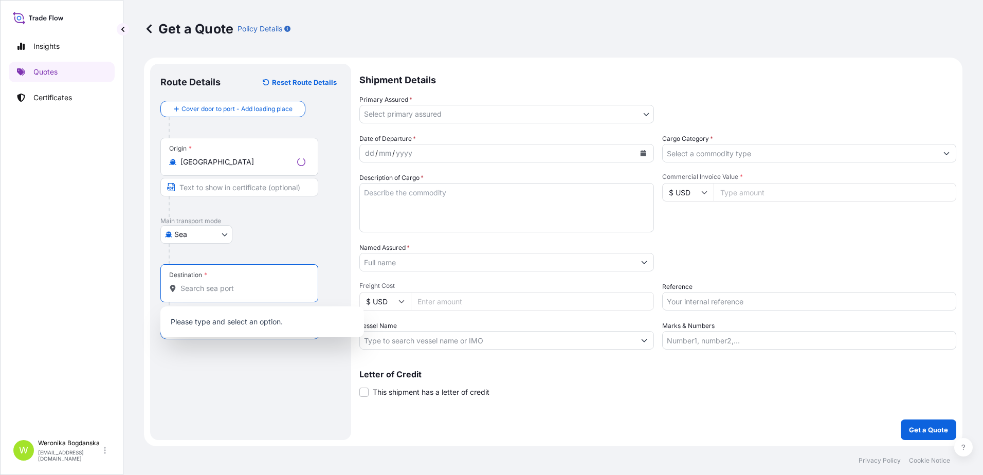
click at [230, 290] on input "Destination *" at bounding box center [242, 288] width 125 height 10
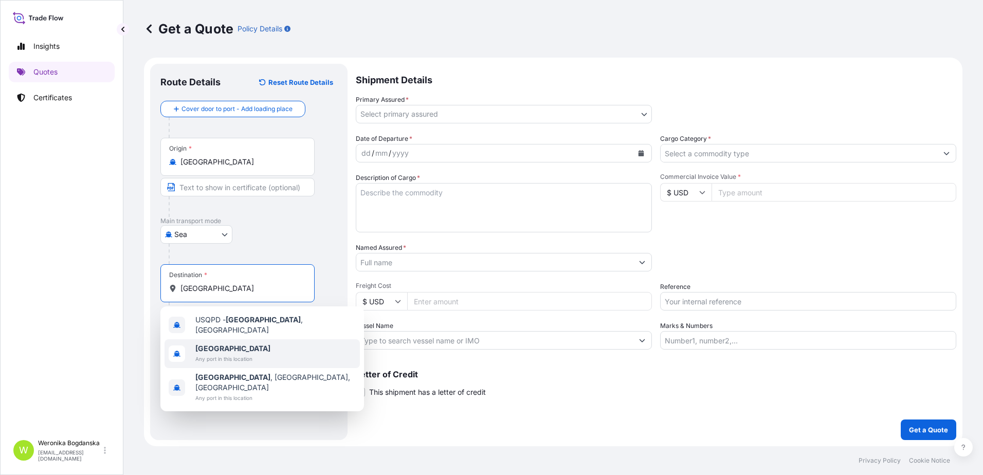
click at [230, 347] on span "[GEOGRAPHIC_DATA]" at bounding box center [232, 348] width 75 height 10
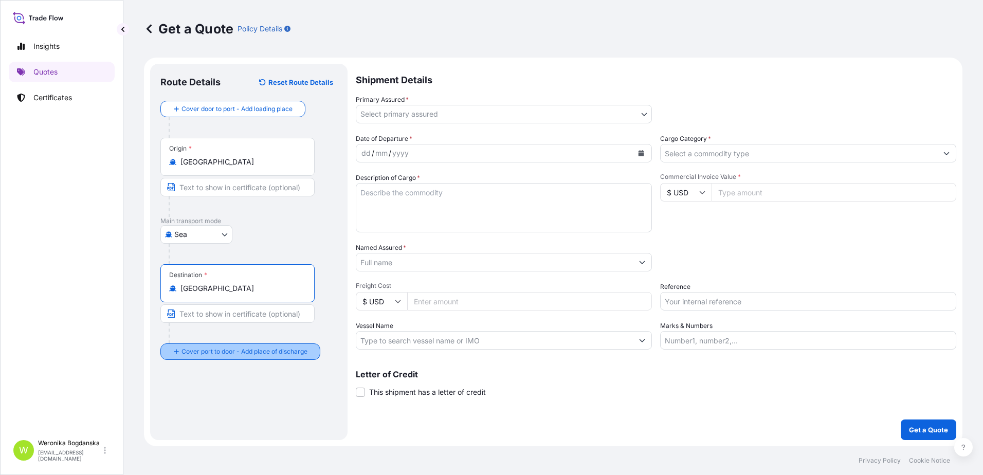
type input "[GEOGRAPHIC_DATA]"
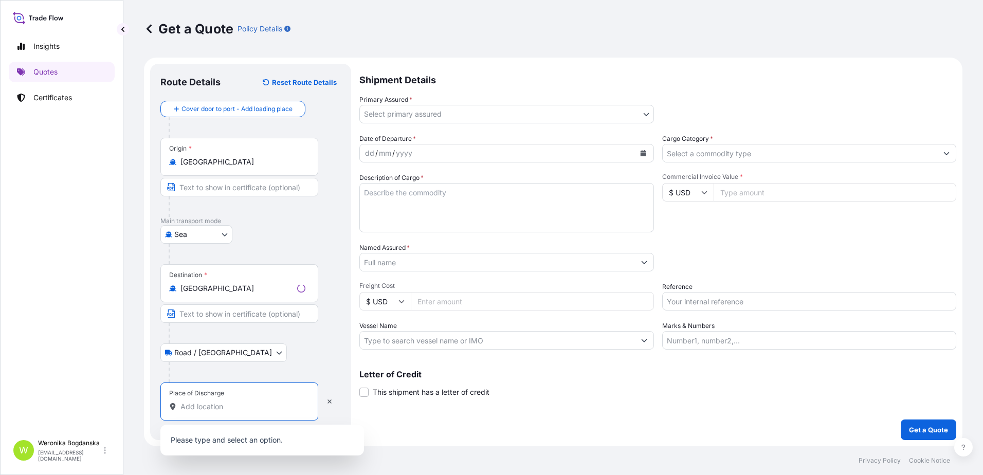
click at [245, 402] on input "Place of Discharge" at bounding box center [242, 406] width 125 height 10
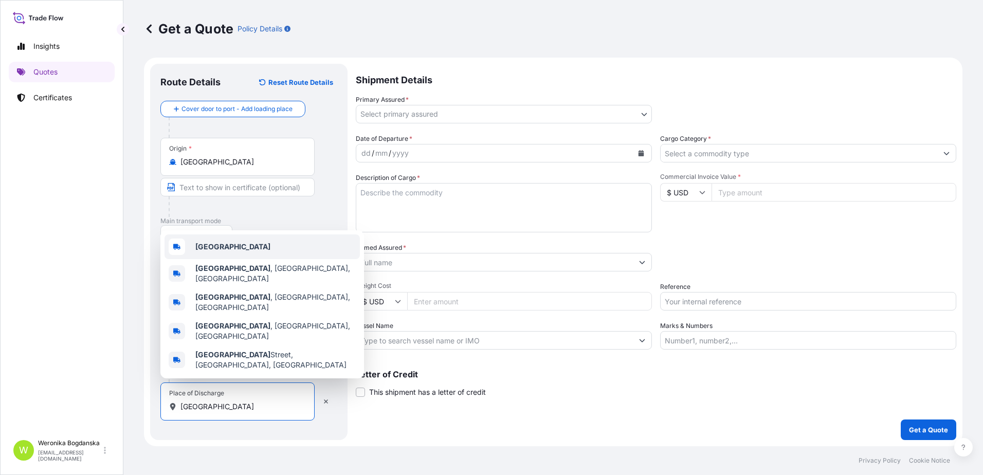
click at [225, 259] on div "[GEOGRAPHIC_DATA]" at bounding box center [261, 246] width 195 height 25
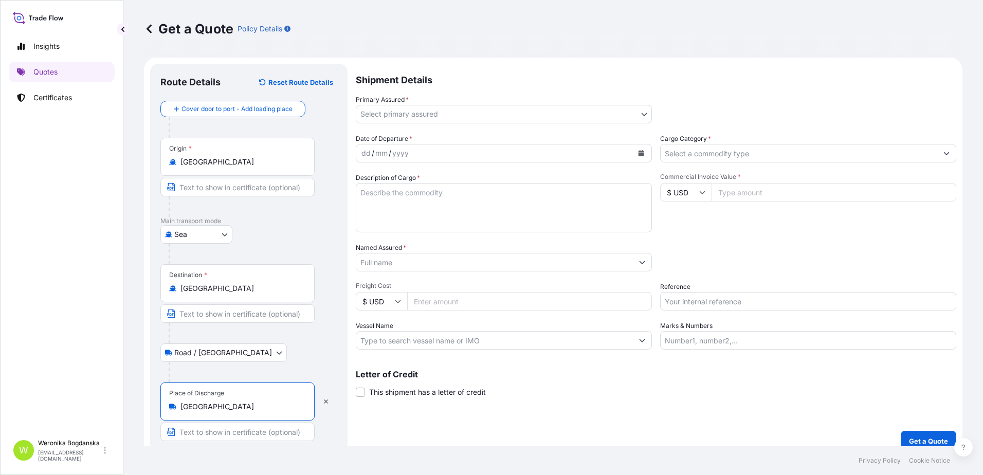
type input "[GEOGRAPHIC_DATA]"
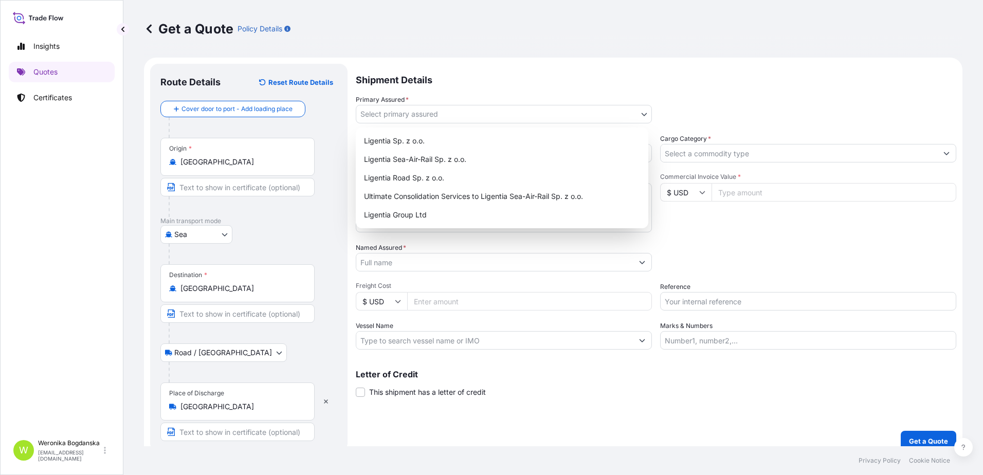
click at [516, 110] on body "3 options available. 0 options available. 5 options available. Insights Quotes …" at bounding box center [491, 237] width 983 height 475
click at [432, 163] on div "Ligentia Sea-Air-Rail Sp. z o.o." at bounding box center [502, 159] width 284 height 18
select select "31440"
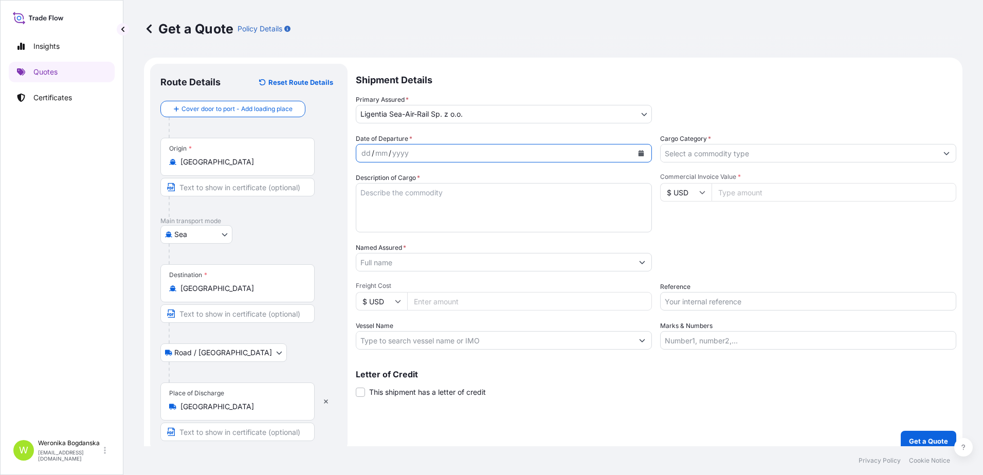
click at [638, 153] on icon "Calendar" at bounding box center [641, 153] width 6 height 6
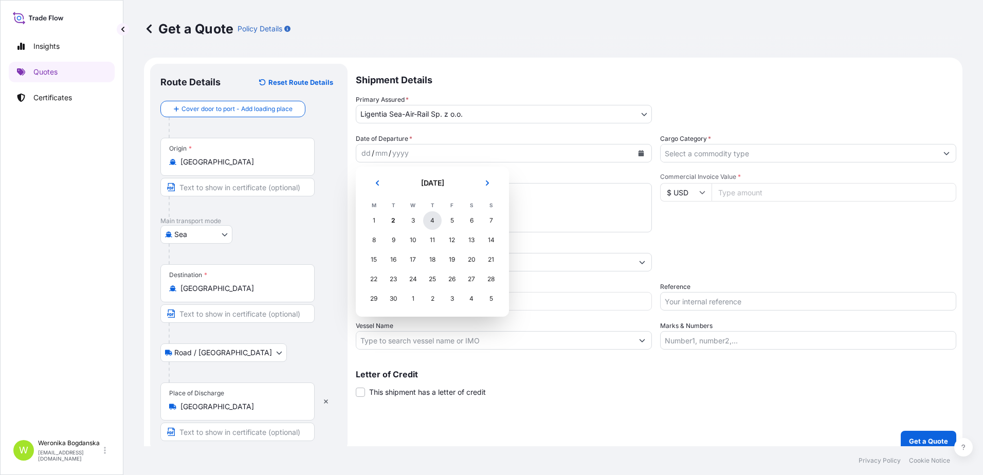
click at [437, 219] on div "4" at bounding box center [432, 220] width 18 height 18
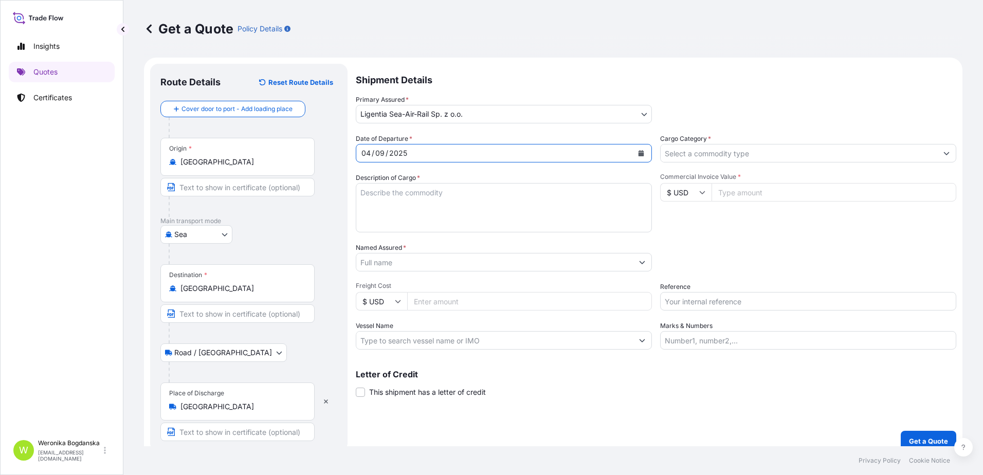
click at [860, 151] on input "Cargo Category *" at bounding box center [798, 153] width 276 height 18
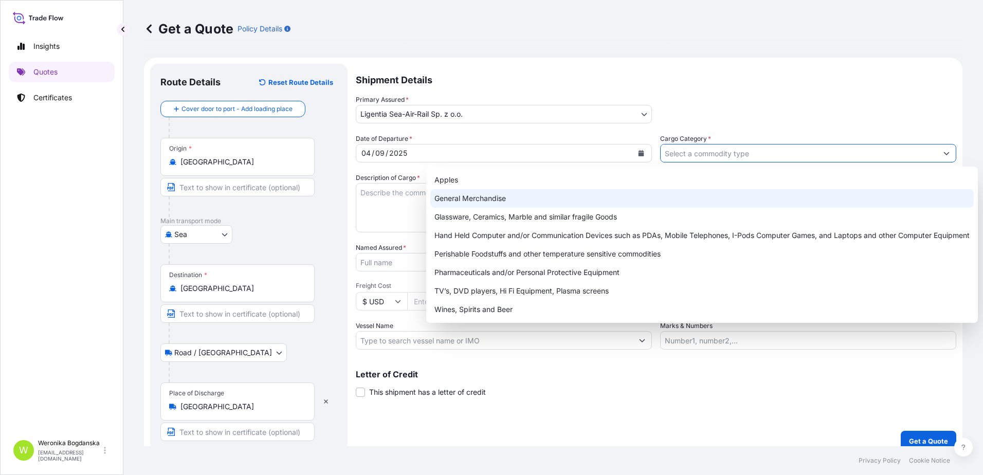
click at [582, 204] on div "General Merchandise" at bounding box center [701, 198] width 543 height 18
type input "General Merchandise"
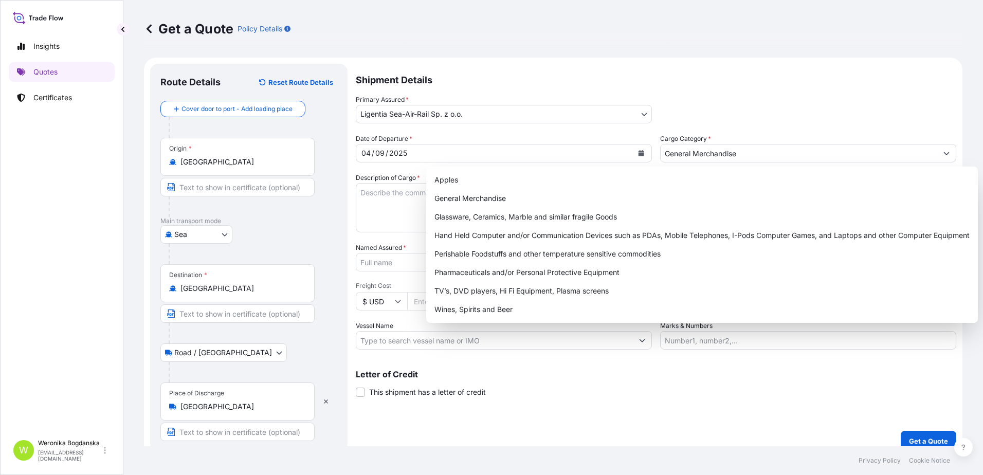
click at [563, 419] on div "Shipment Details Primary Assured * Ligentia Sea-Air-Rail Sp. z o.o. Ligentia Sp…" at bounding box center [656, 257] width 600 height 387
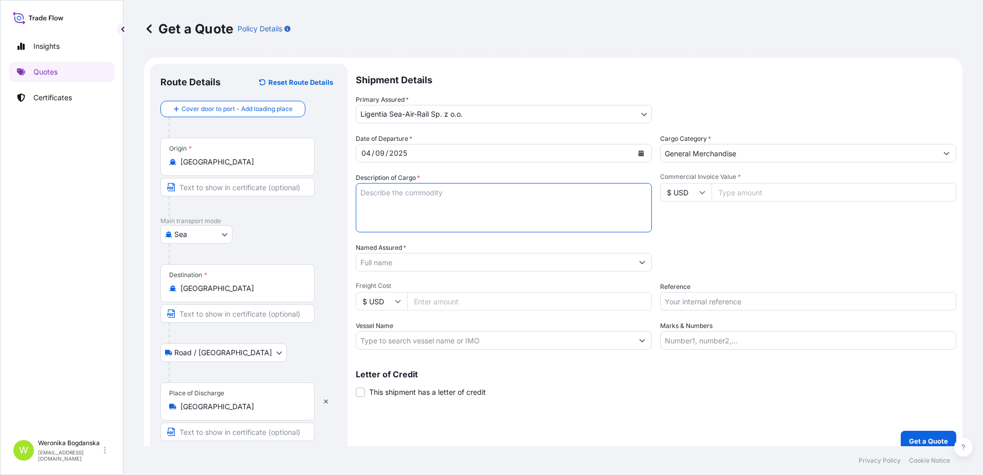
click at [419, 211] on textarea "Description of Cargo *" at bounding box center [504, 207] width 296 height 49
paste textarea "POWER INVERTER"
click at [365, 213] on textarea "POWER INVERTER" at bounding box center [504, 207] width 296 height 49
paste textarea "OOLU6260471 OOLJPJ4597 40HCNOR 7248.10 KG 29.01 M3 570 CTN"
type textarea "POWER INVERTER OOLU6260471 OOLJPJ4597 40HCNOR 7248.10 KG 29.01 M3 570 CTN"
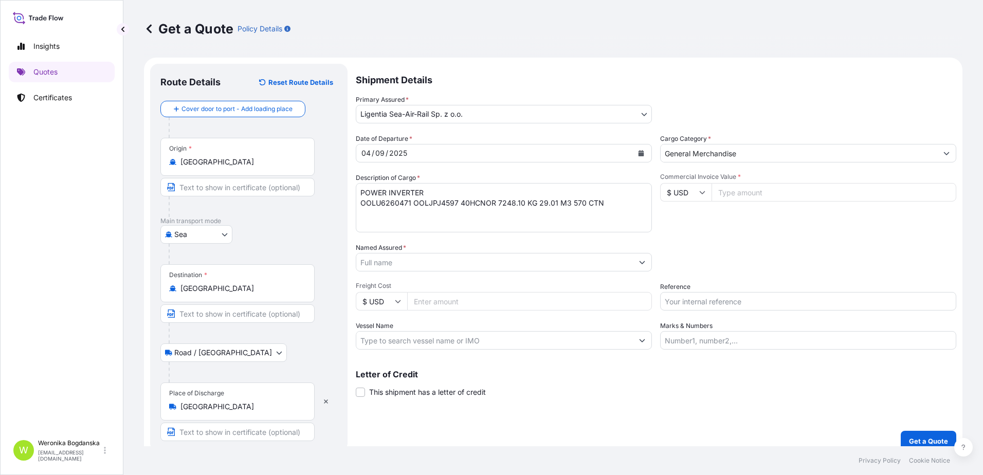
click at [824, 195] on input "Commercial Invoice Value *" at bounding box center [833, 192] width 245 height 18
type input "123000"
click at [506, 269] on input "Named Assured *" at bounding box center [494, 262] width 276 height 18
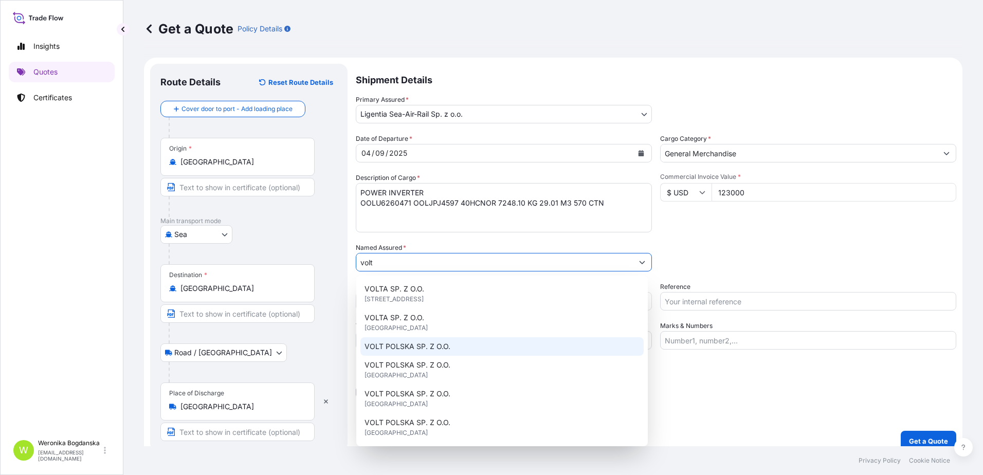
click at [453, 350] on div "VOLT POLSKA SP. Z O.O." at bounding box center [501, 346] width 283 height 18
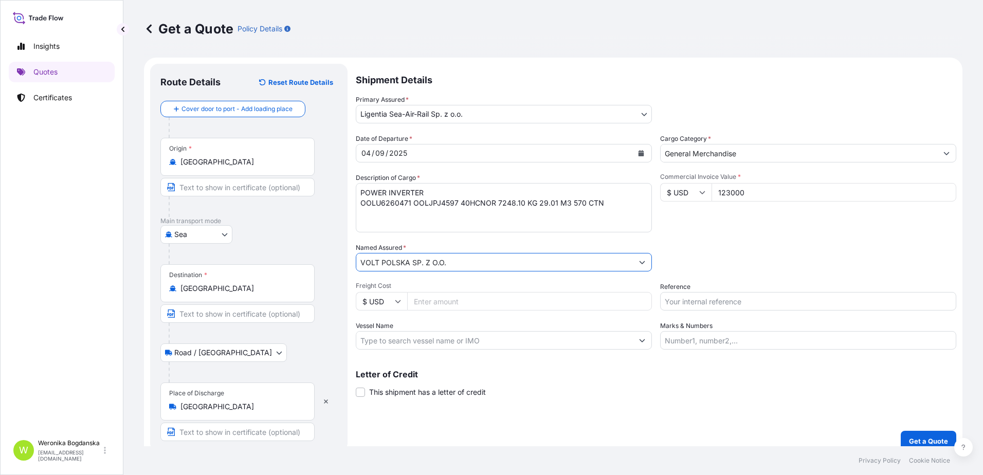
type input "VOLT POLSKA SP. Z O.O."
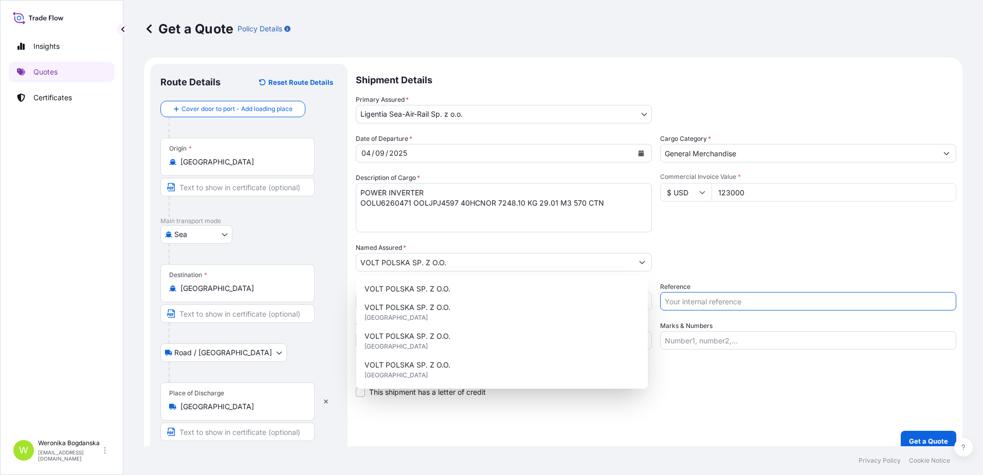
click at [737, 297] on input "Reference" at bounding box center [808, 301] width 296 height 18
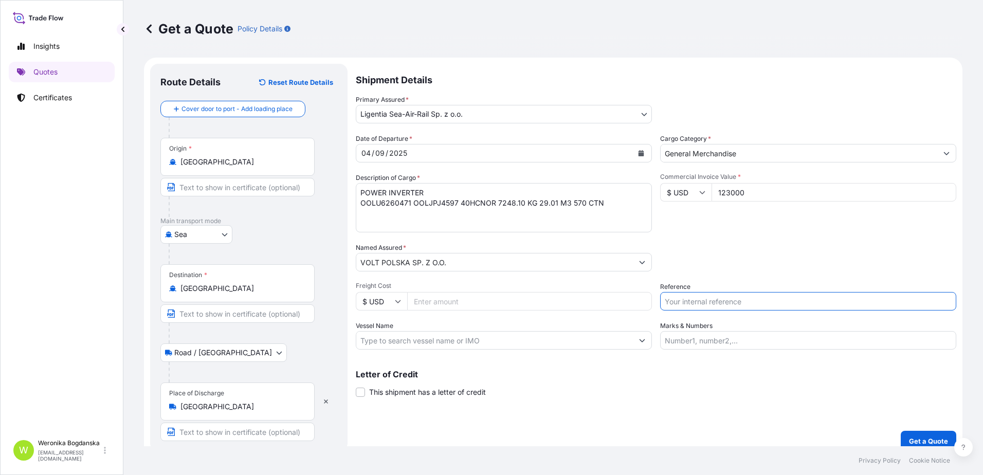
paste input "S02032109"
type input "S02032109"
click at [725, 251] on div "Packing Category Type to search a container mode Please select a primary mode o…" at bounding box center [808, 257] width 296 height 29
click at [915, 437] on p "Get a Quote" at bounding box center [928, 441] width 39 height 10
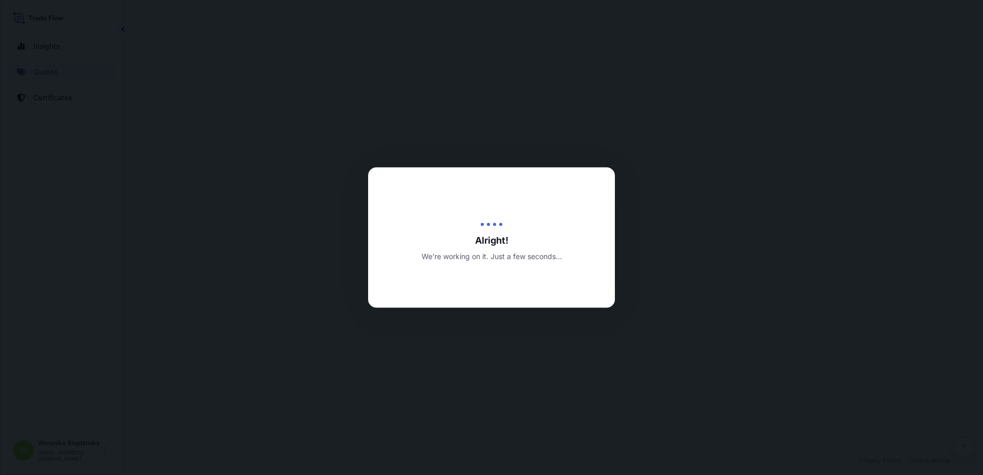
select select "Sea"
select select "Road / [GEOGRAPHIC_DATA]"
select select "31440"
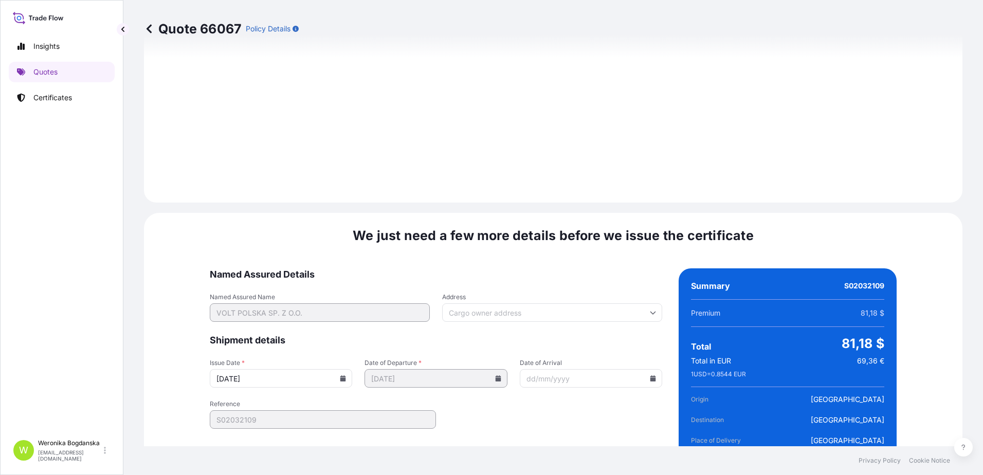
scroll to position [1255, 0]
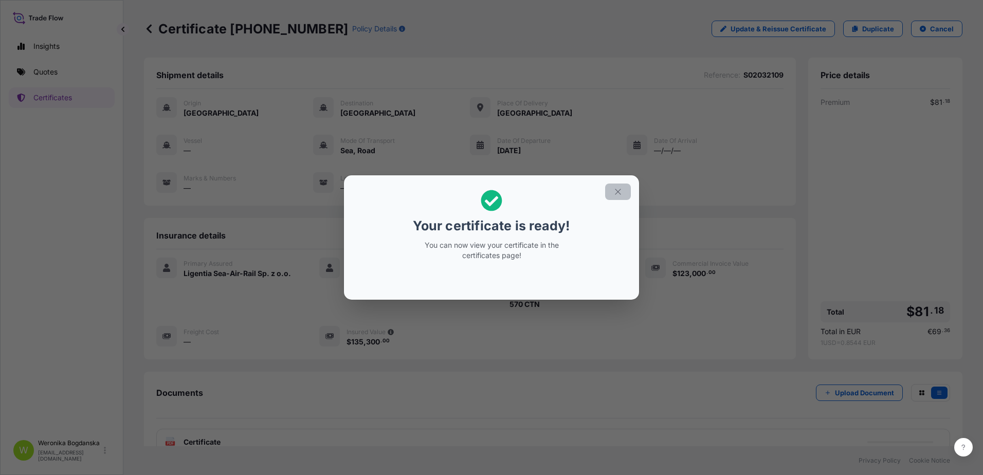
click at [618, 190] on icon "button" at bounding box center [617, 191] width 9 height 9
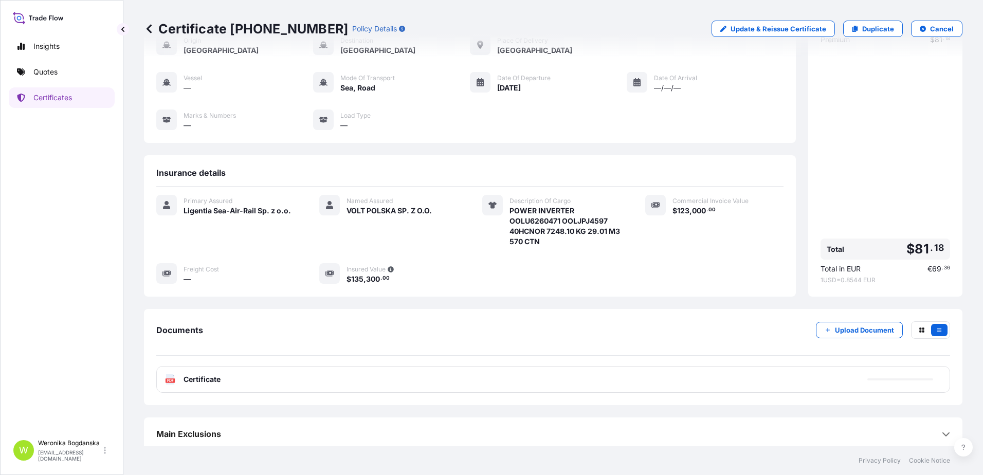
scroll to position [67, 0]
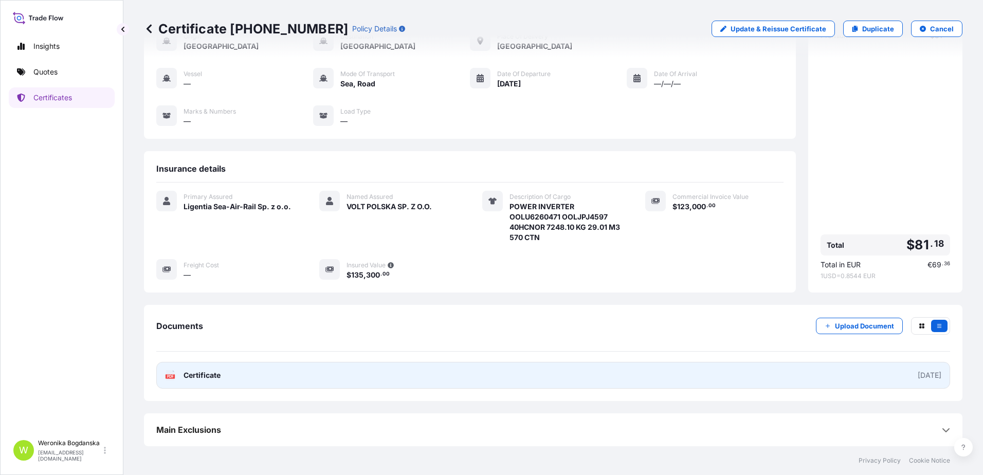
click at [607, 383] on link "PDF Certificate [DATE]" at bounding box center [552, 375] width 793 height 27
